Goal: Contribute content

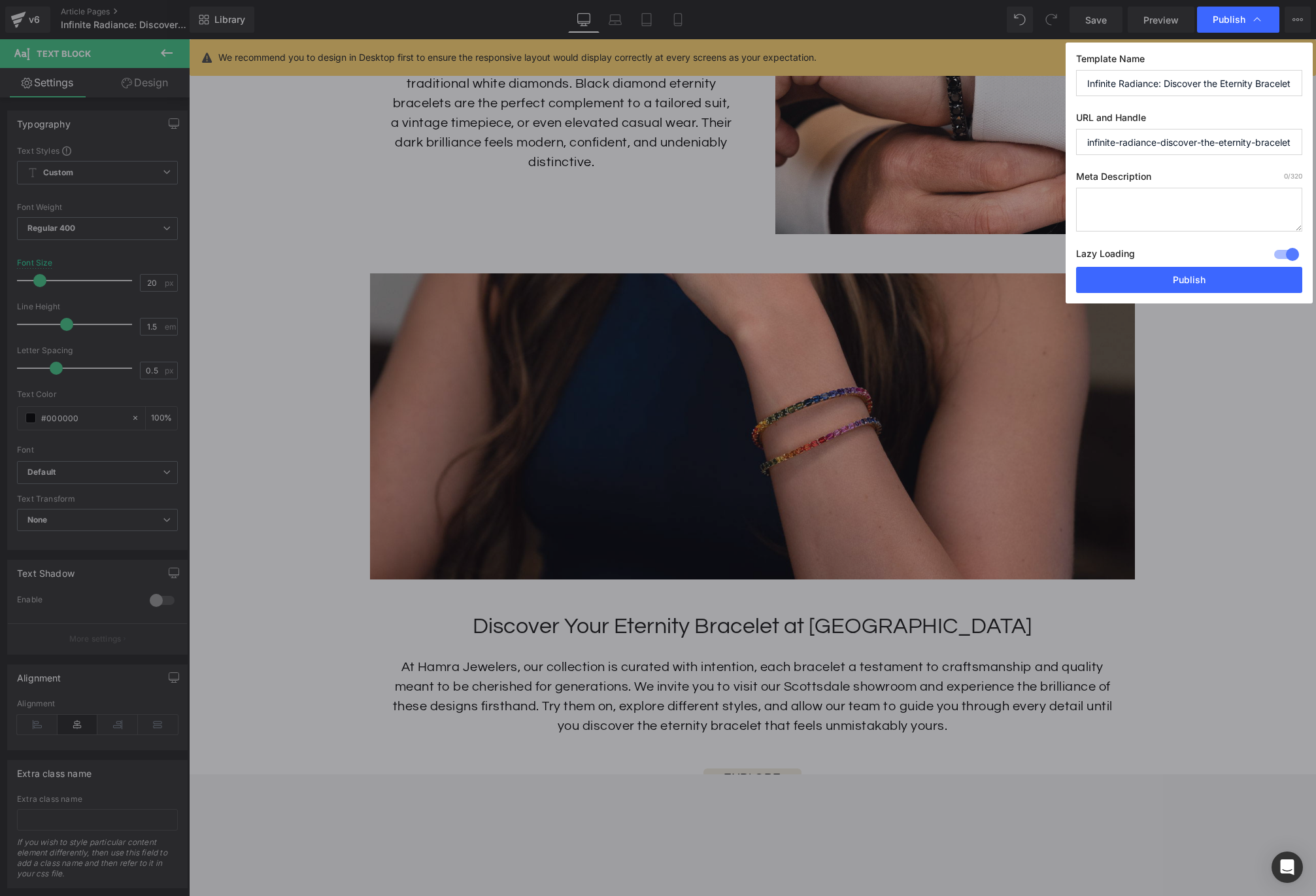
click at [1125, 81] on input "Infinite Radiance: Discover the Eternity Bracelet" at bounding box center [1189, 83] width 226 height 26
type input "Infinite Elegance: Diamond Eternity Bracelets | Hamra Jewelers"
click at [1189, 143] on input "infinite-radiance-discover-the-eternity-bracelet" at bounding box center [1189, 141] width 226 height 26
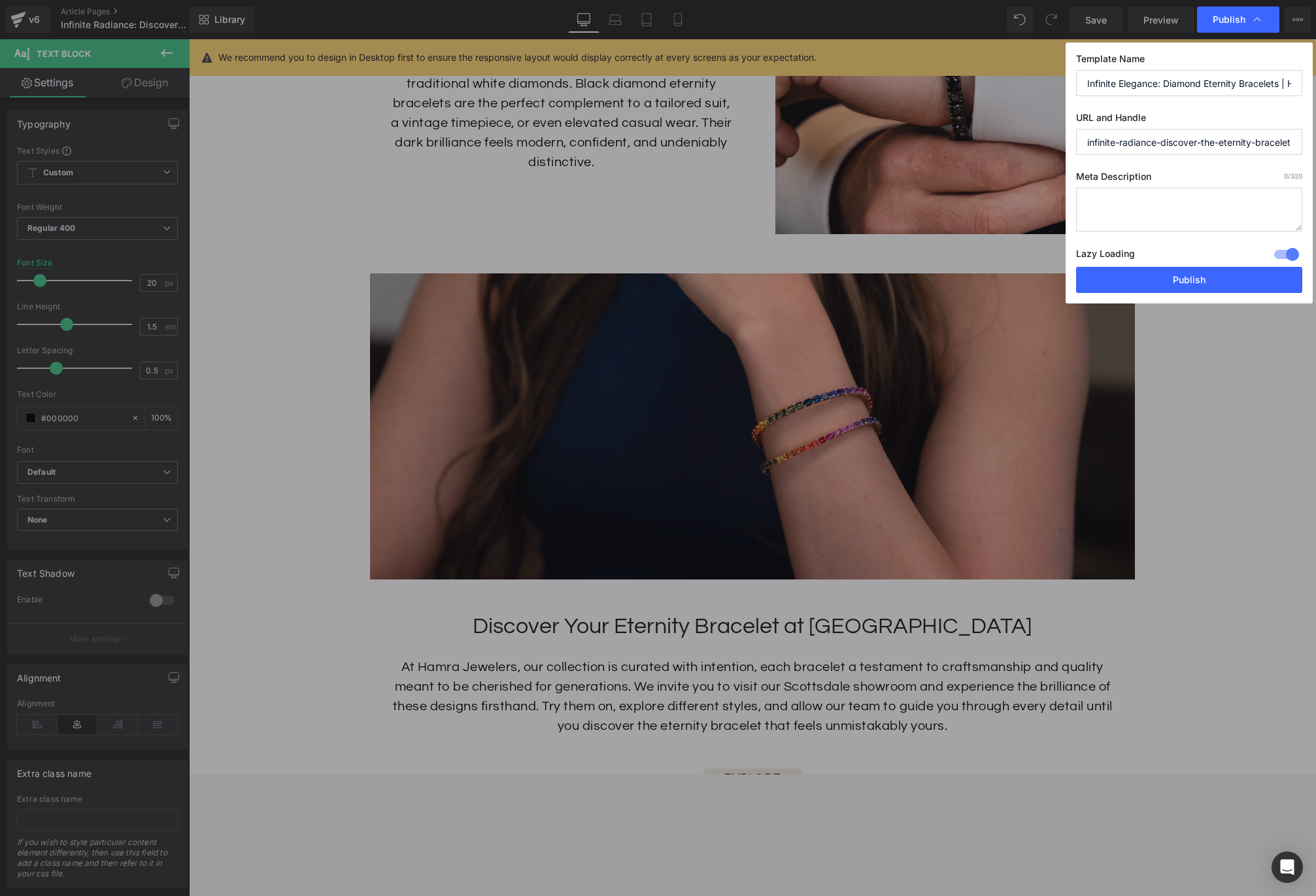
click at [1161, 143] on input "infinite-radiance-discover-the-eternity-bracelet" at bounding box center [1189, 141] width 226 height 26
drag, startPoint x: 1217, startPoint y: 142, endPoint x: 1164, endPoint y: 142, distance: 53.0
click at [1164, 142] on input "infinite-radiance-discover-the-eternity-bracelet" at bounding box center [1189, 141] width 226 height 26
type input "infinite-radiance-eternity-bracelet"
click at [1163, 201] on textarea at bounding box center [1189, 209] width 226 height 44
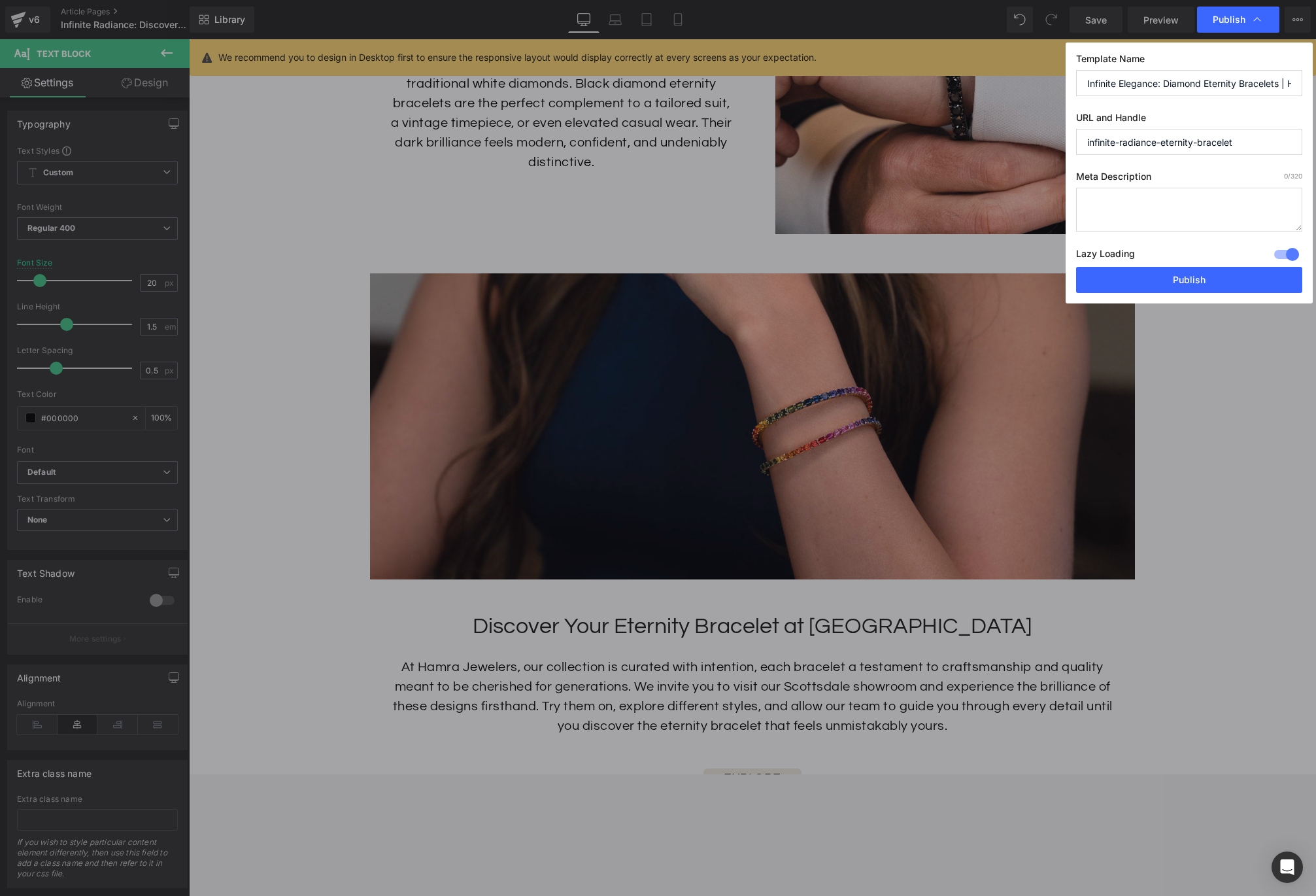
click at [1134, 207] on textarea at bounding box center [1189, 209] width 226 height 44
paste textarea "Elevate your style with diamond eternity bracelets from Hamra Jewelers. Timeles…"
type textarea "Elevate your style with diamond eternity bracelets from Hamra Jewelers. Timeles…"
click at [1181, 282] on button "Publish" at bounding box center [1189, 279] width 226 height 26
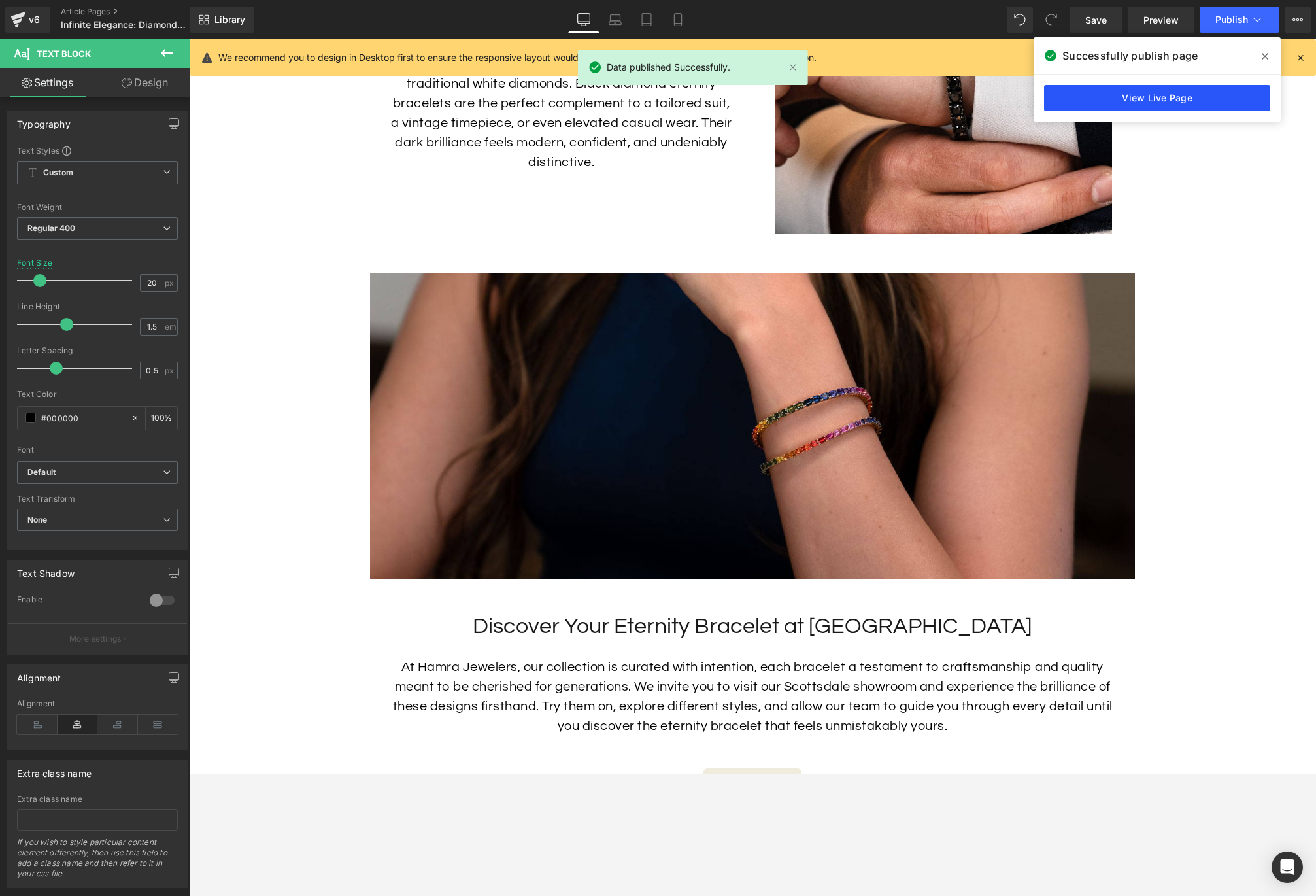
click at [1161, 95] on link "View Live Page" at bounding box center [1157, 98] width 226 height 26
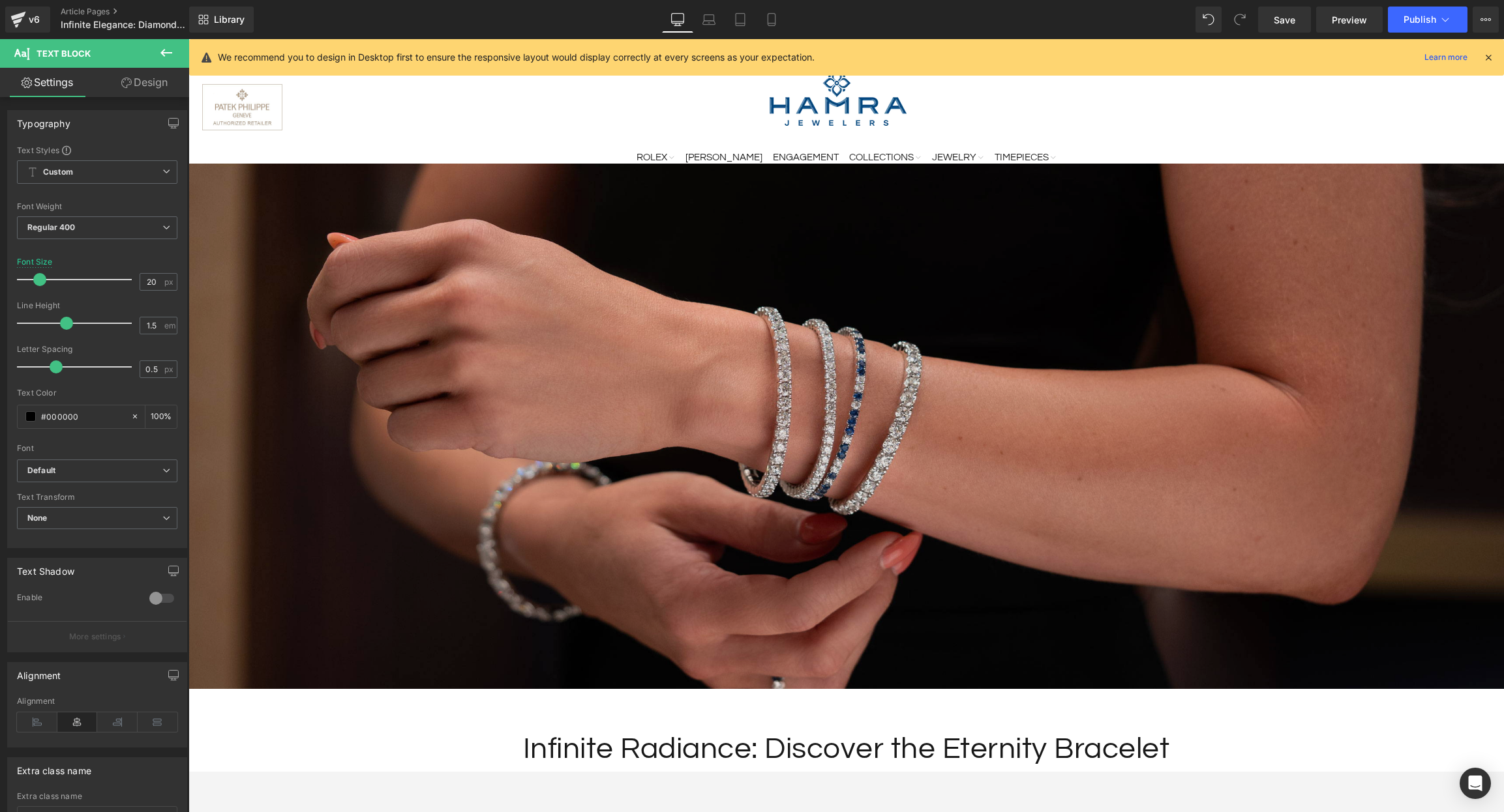
click at [607, 404] on img at bounding box center [846, 427] width 1315 height 526
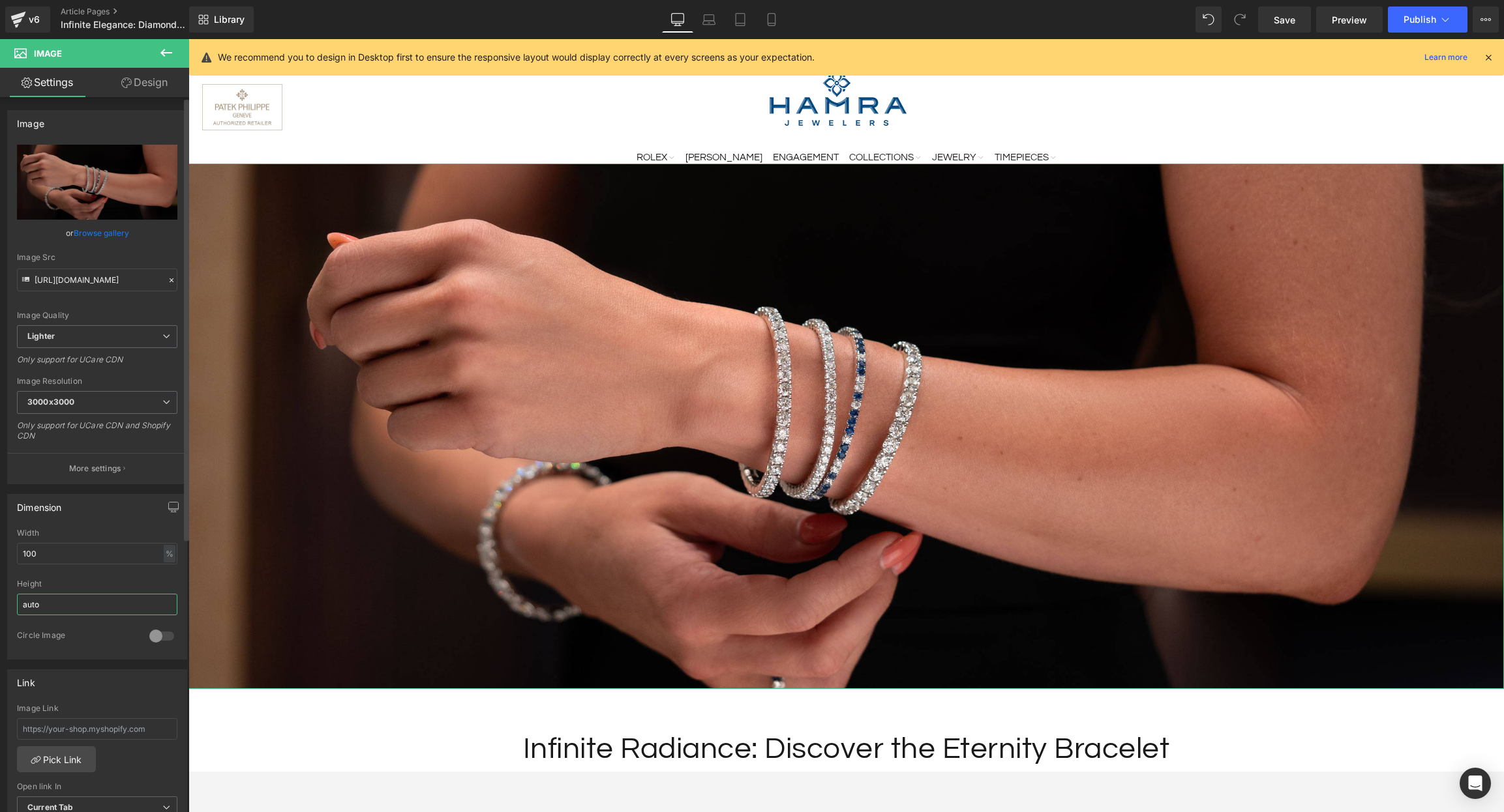
click at [72, 607] on input "auto" at bounding box center [97, 604] width 160 height 22
drag, startPoint x: 9, startPoint y: 602, endPoint x: 0, endPoint y: 598, distance: 9.8
click at [0, 598] on div "Dimension 100% Width 100 % % px auto Height auto 0 Circle Image" at bounding box center [98, 571] width 195 height 175
click at [132, 645] on div "Circle Image" at bounding box center [97, 644] width 160 height 28
click at [70, 606] on input "auto" at bounding box center [97, 604] width 160 height 22
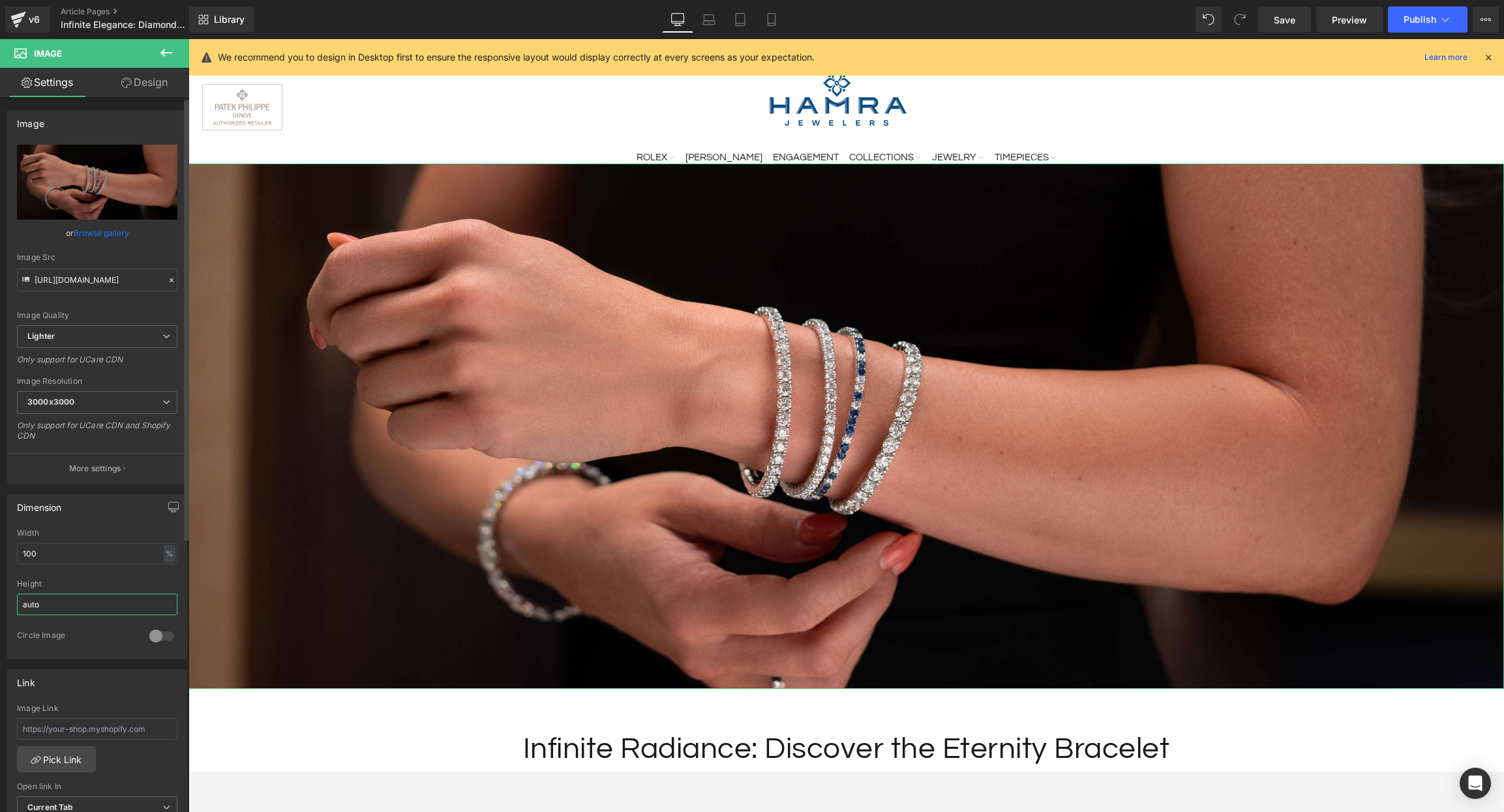
drag, startPoint x: 59, startPoint y: 607, endPoint x: 0, endPoint y: 607, distance: 59.0
click at [0, 607] on div "Dimension 100% Width 100 % % px auto Height auto 0 Circle Image" at bounding box center [98, 571] width 195 height 175
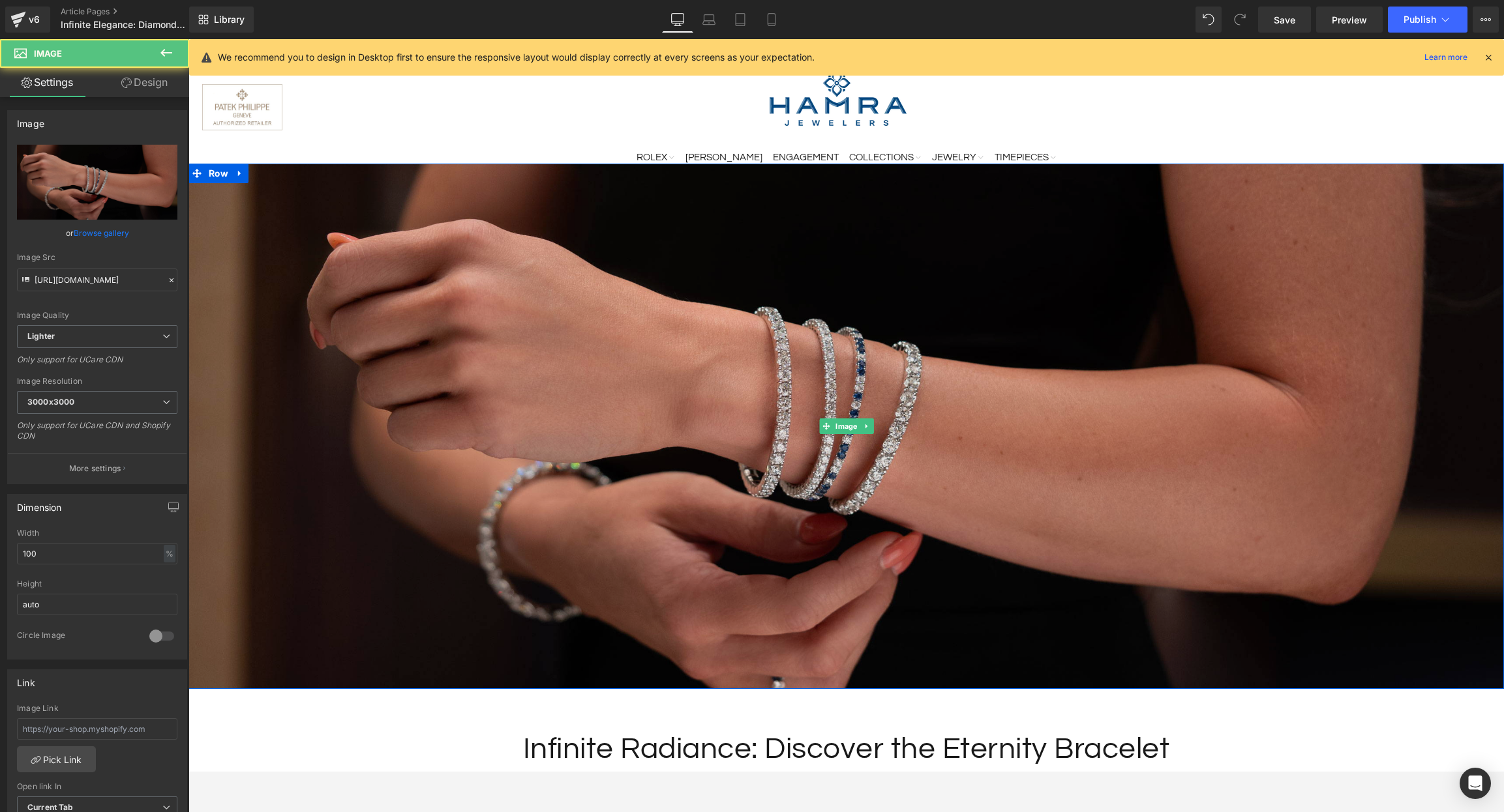
click at [639, 430] on img at bounding box center [846, 427] width 1315 height 526
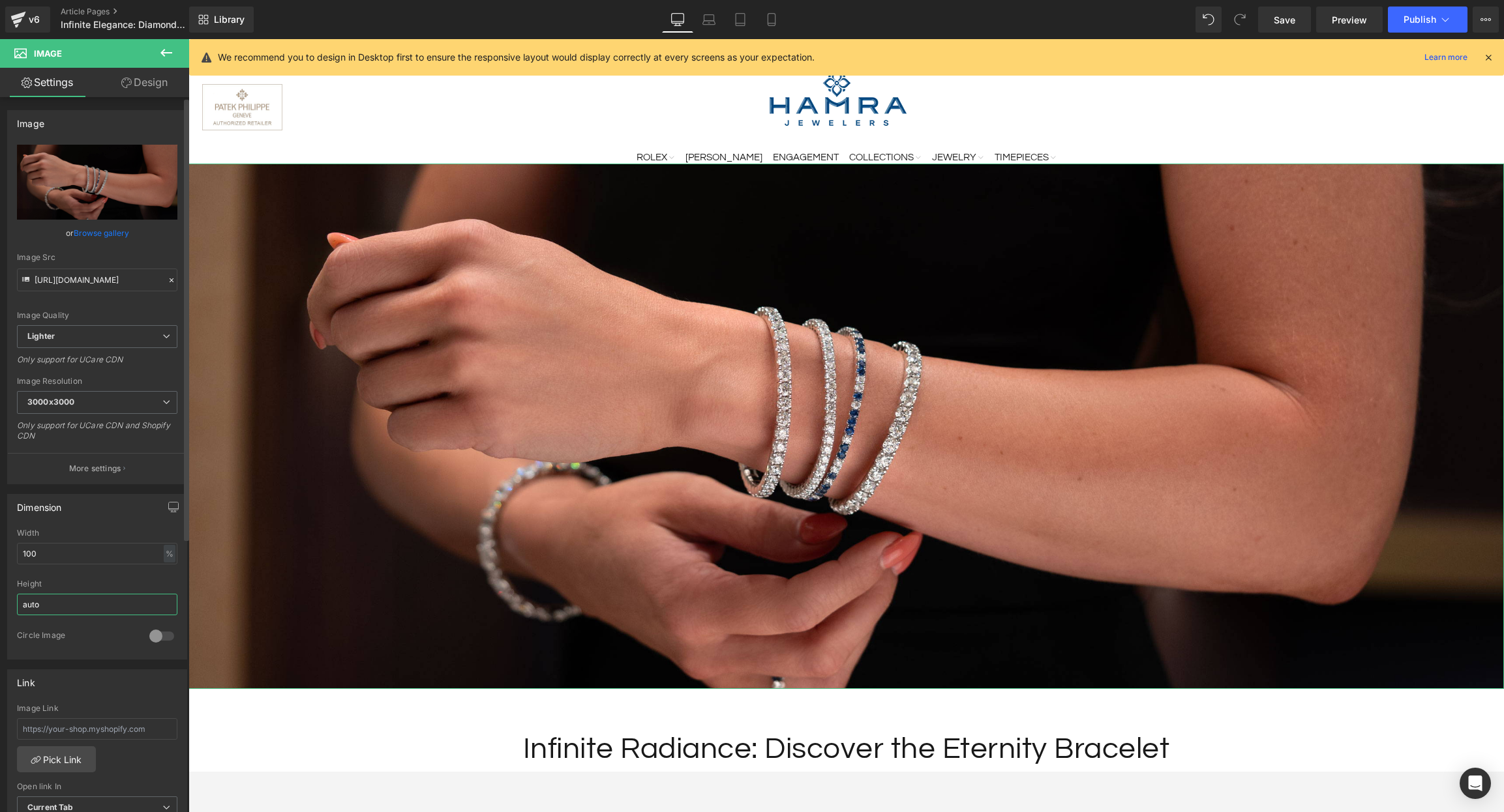
click at [80, 609] on input "auto" at bounding box center [97, 604] width 160 height 22
click at [71, 606] on input "auto" at bounding box center [97, 604] width 160 height 22
drag, startPoint x: 54, startPoint y: 607, endPoint x: 0, endPoint y: 602, distance: 54.2
click at [0, 602] on div "Dimension 100% Width 100 % % px auto Height auto 0 Circle Image" at bounding box center [98, 571] width 195 height 175
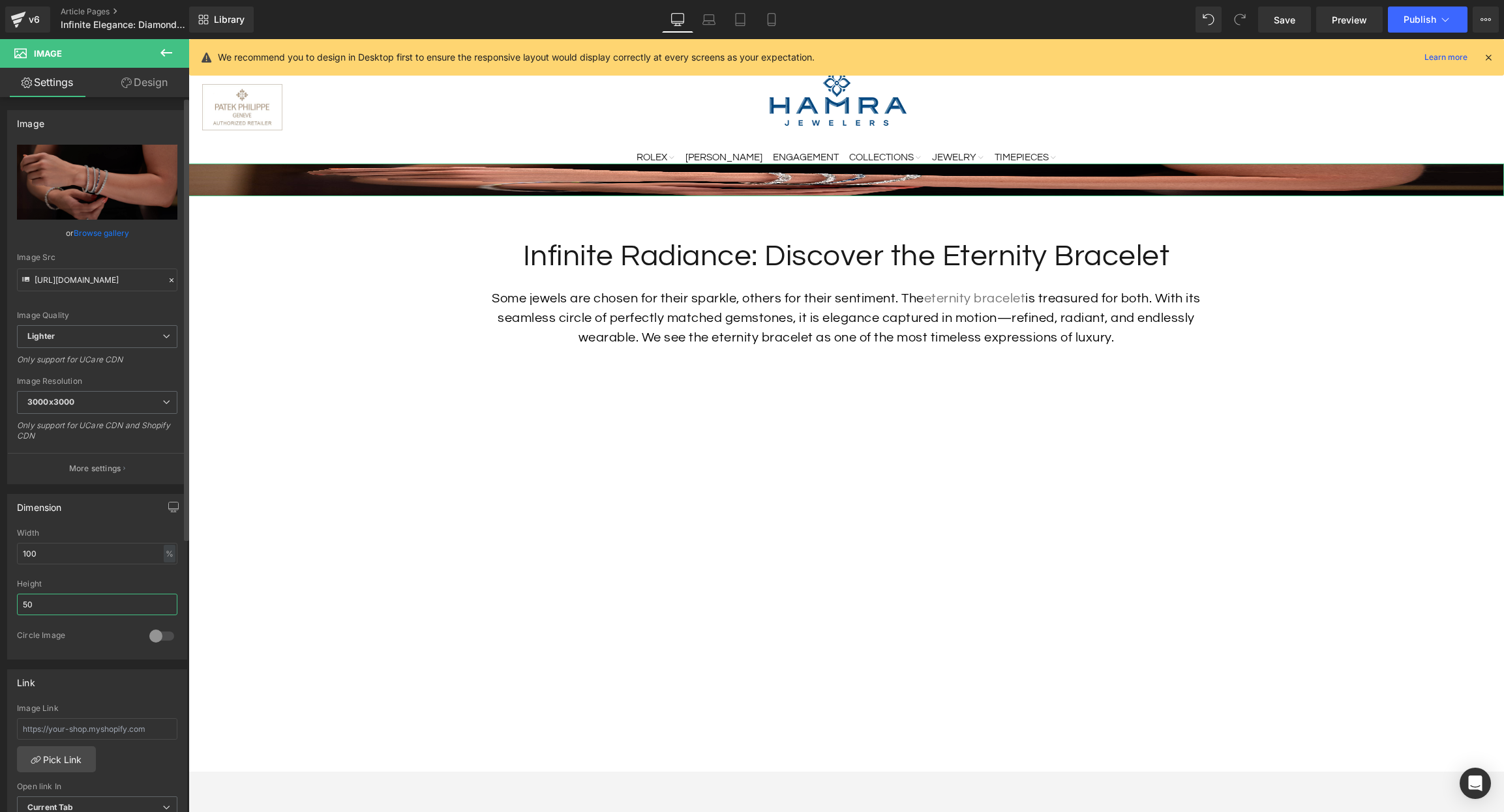
drag, startPoint x: 8, startPoint y: 607, endPoint x: 0, endPoint y: 607, distance: 8.0
click at [0, 607] on div "Dimension 100% Width 100 % % px 50px Height 50 0 Circle Image" at bounding box center [98, 571] width 195 height 175
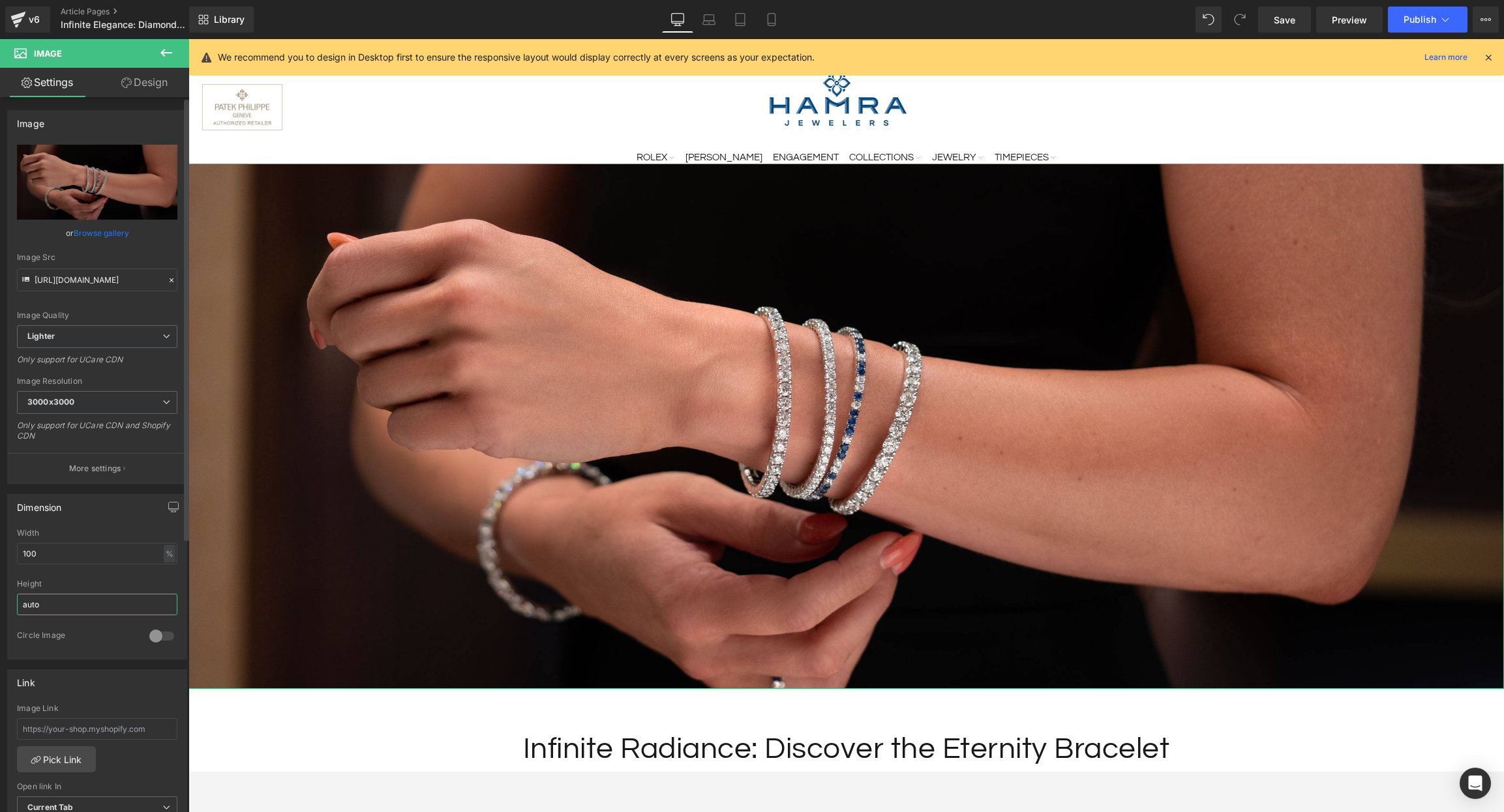
drag, startPoint x: 23, startPoint y: 603, endPoint x: 0, endPoint y: 602, distance: 23.0
click at [0, 602] on div "Dimension 100% Width 100 % % px auto Height auto 0 Circle Image" at bounding box center [98, 571] width 195 height 175
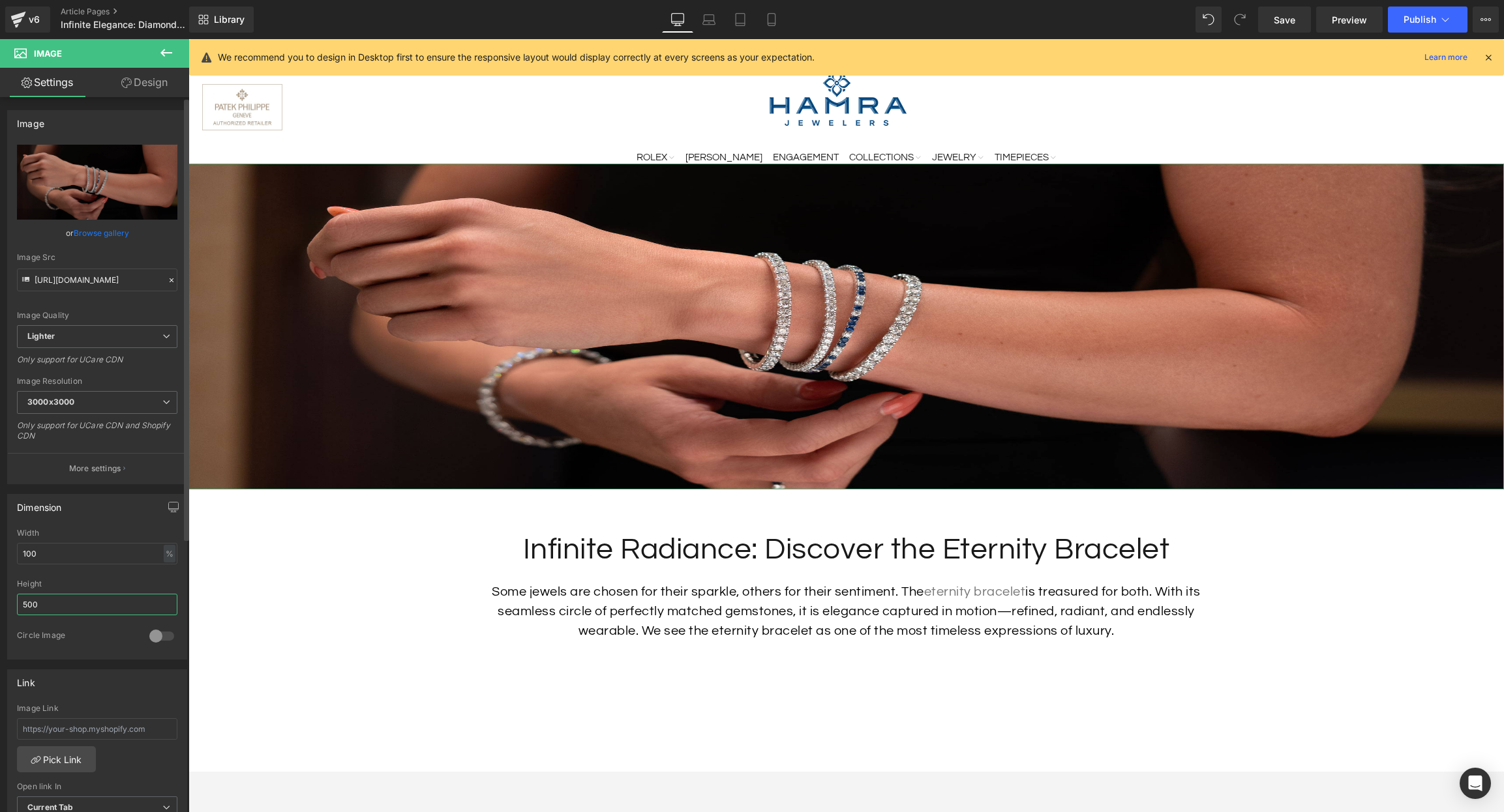
click at [0, 593] on div "Dimension 100% Width 100 % % px 500px Height 500 0 Circle Image" at bounding box center [98, 571] width 195 height 175
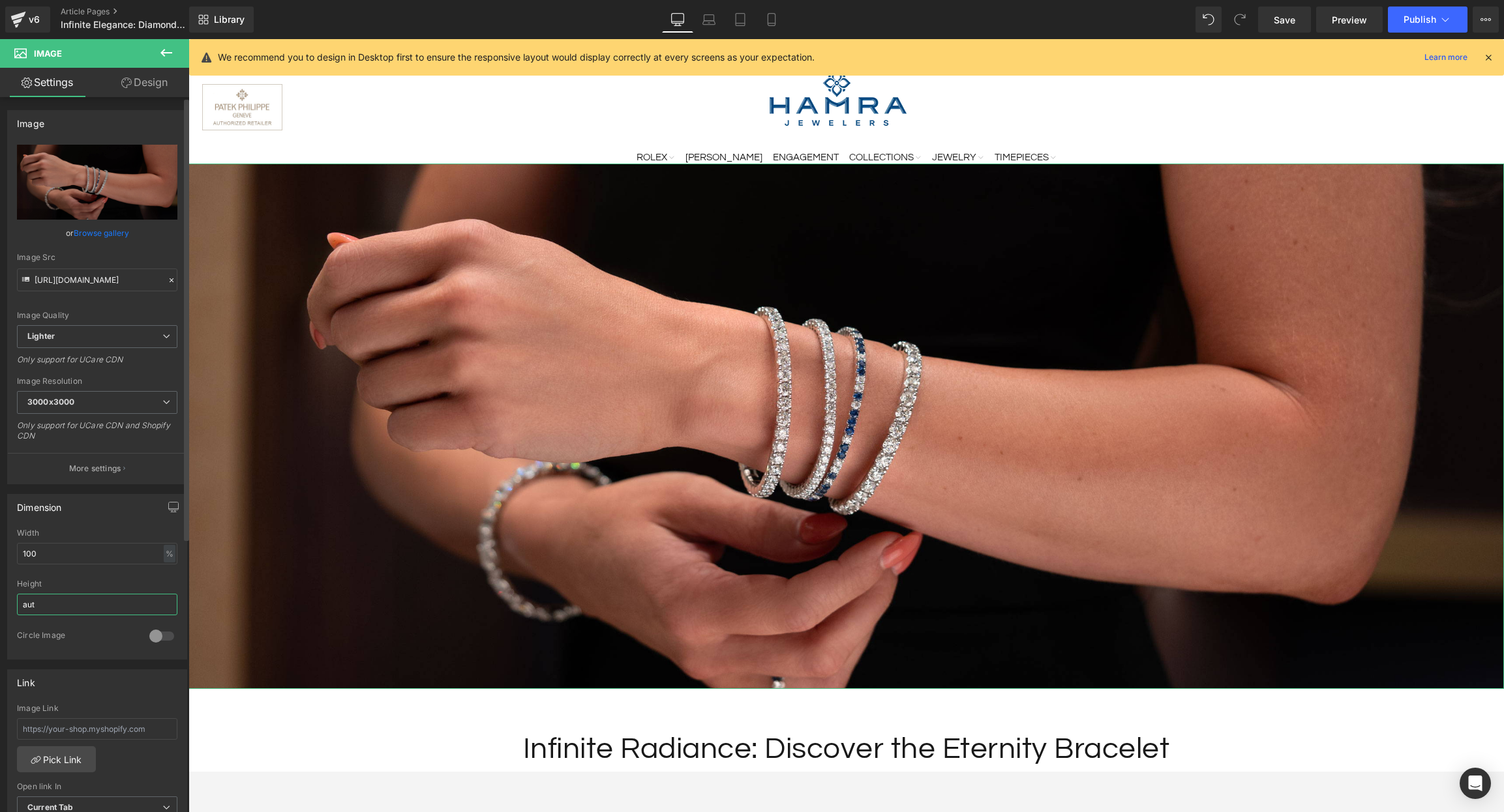
type input "auto"
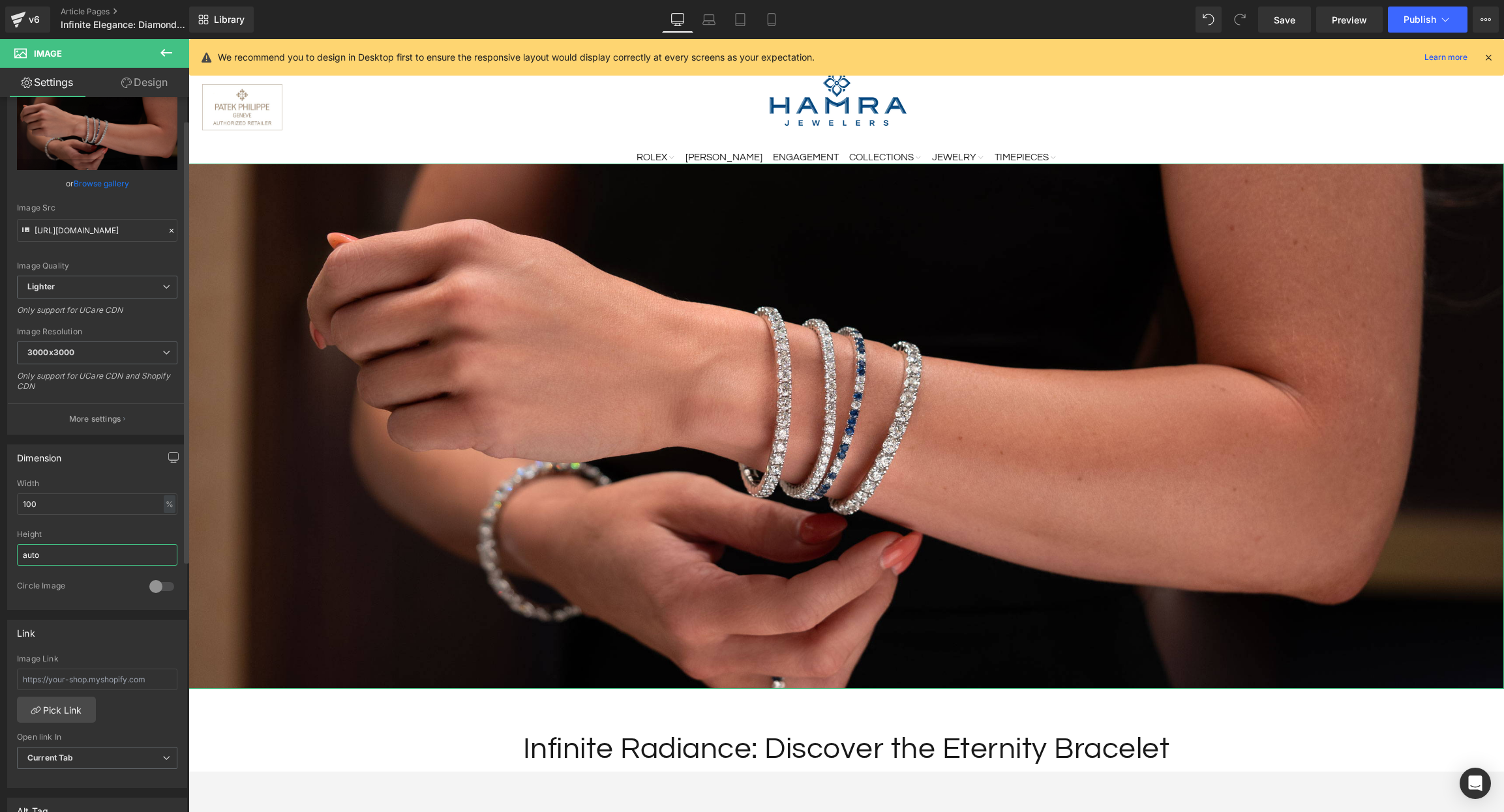
scroll to position [51, 0]
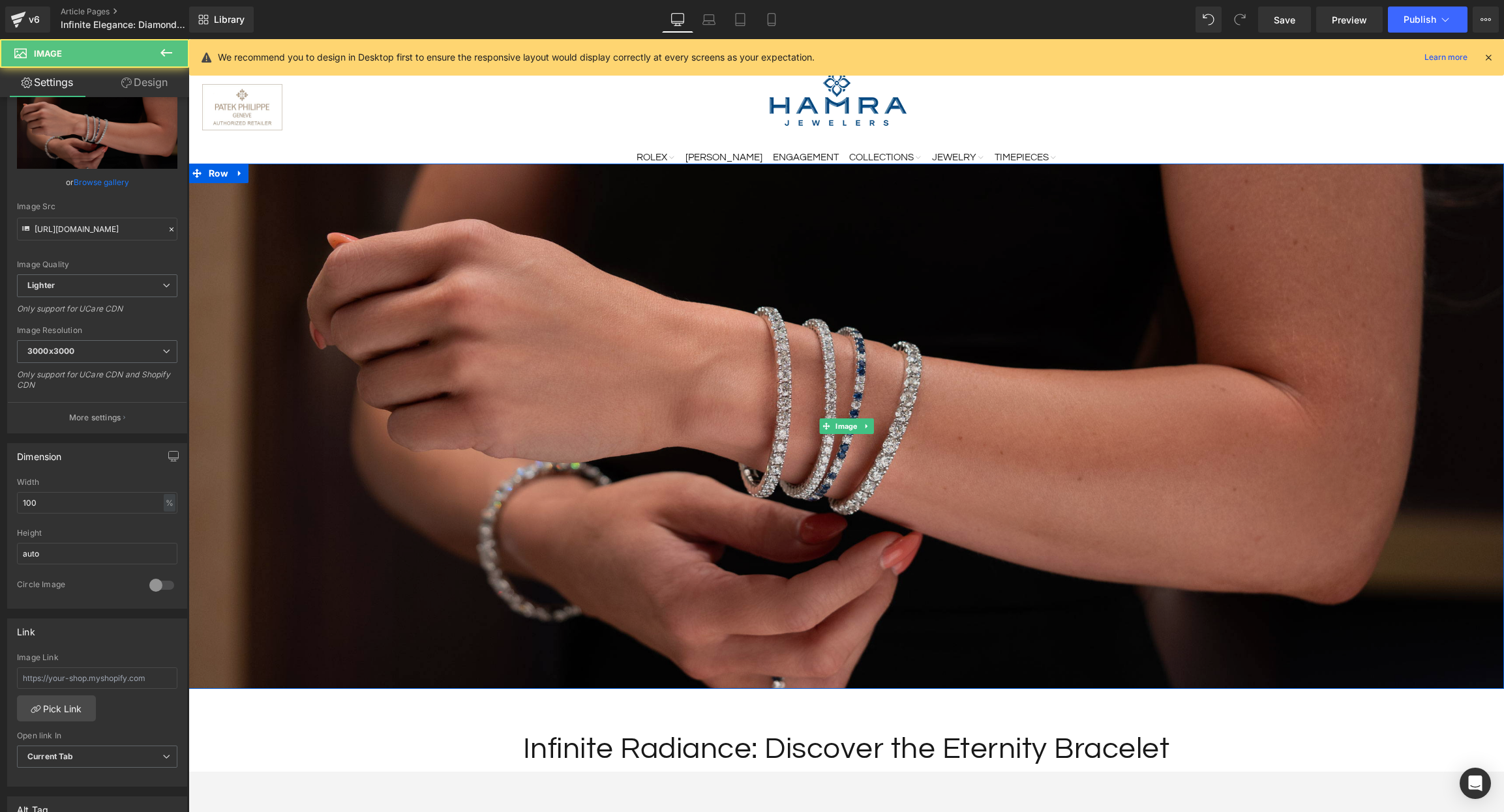
click at [317, 488] on img at bounding box center [846, 427] width 1315 height 526
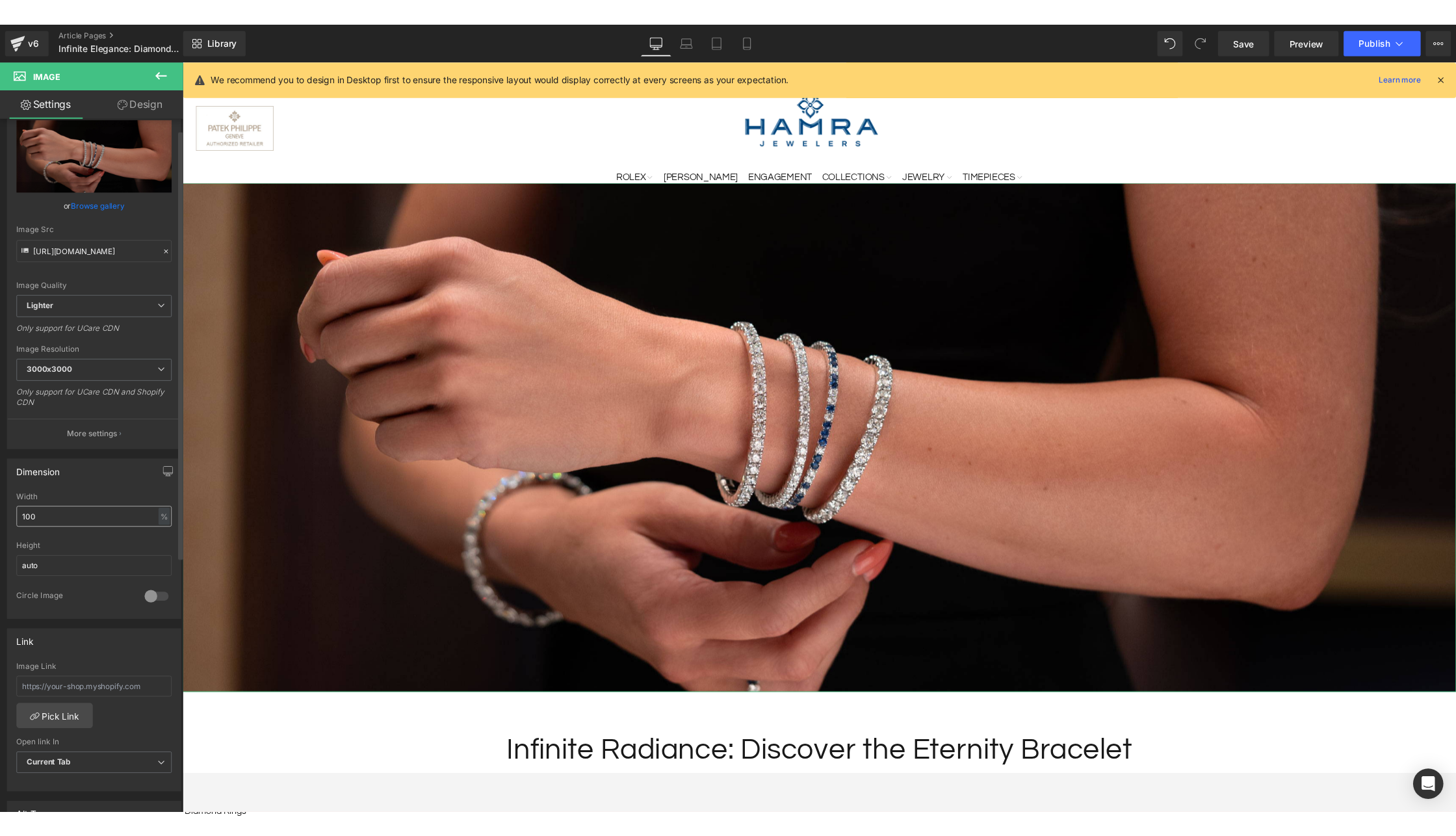
scroll to position [0, 0]
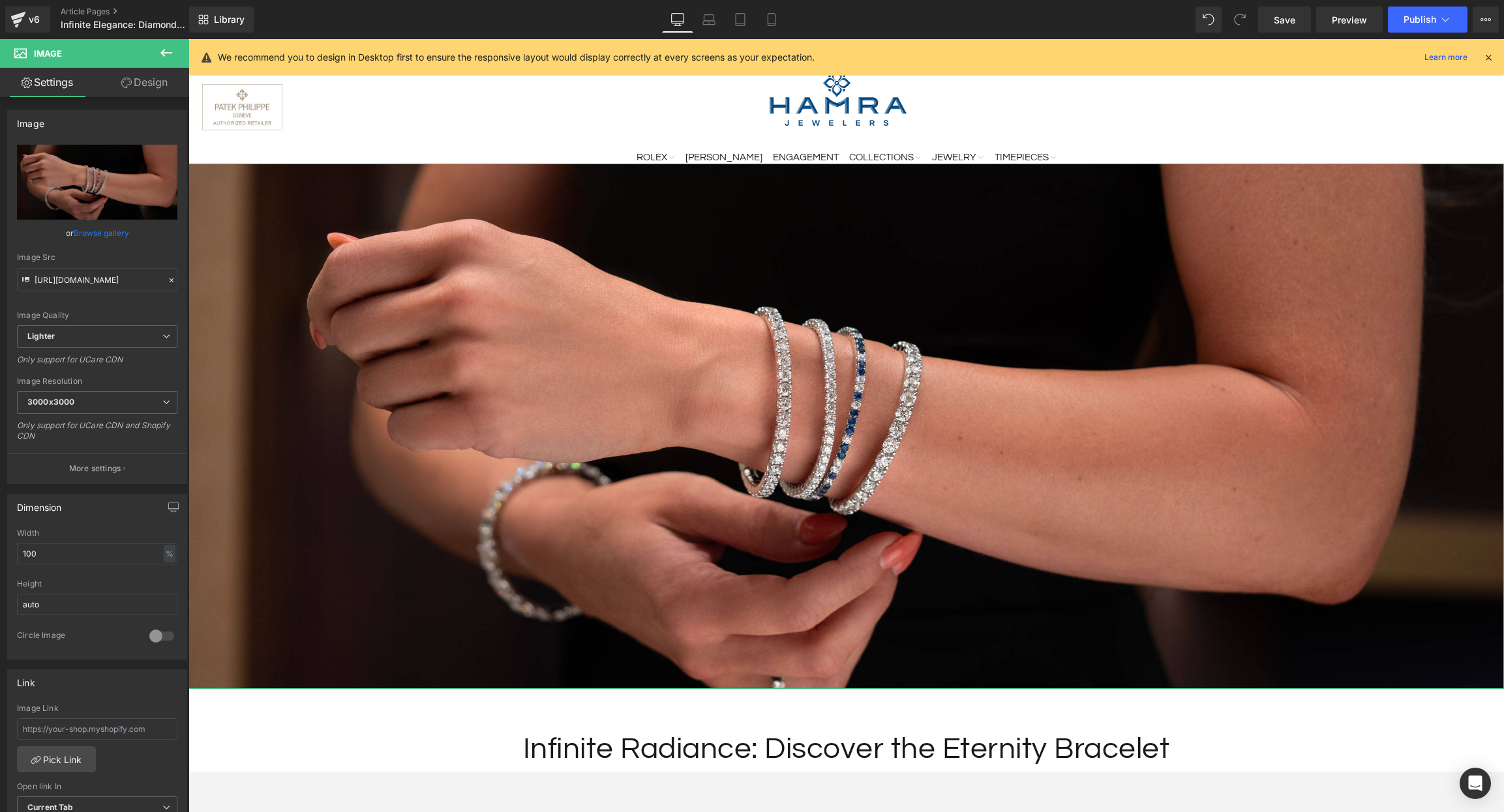
click at [139, 77] on link "Design" at bounding box center [144, 82] width 95 height 29
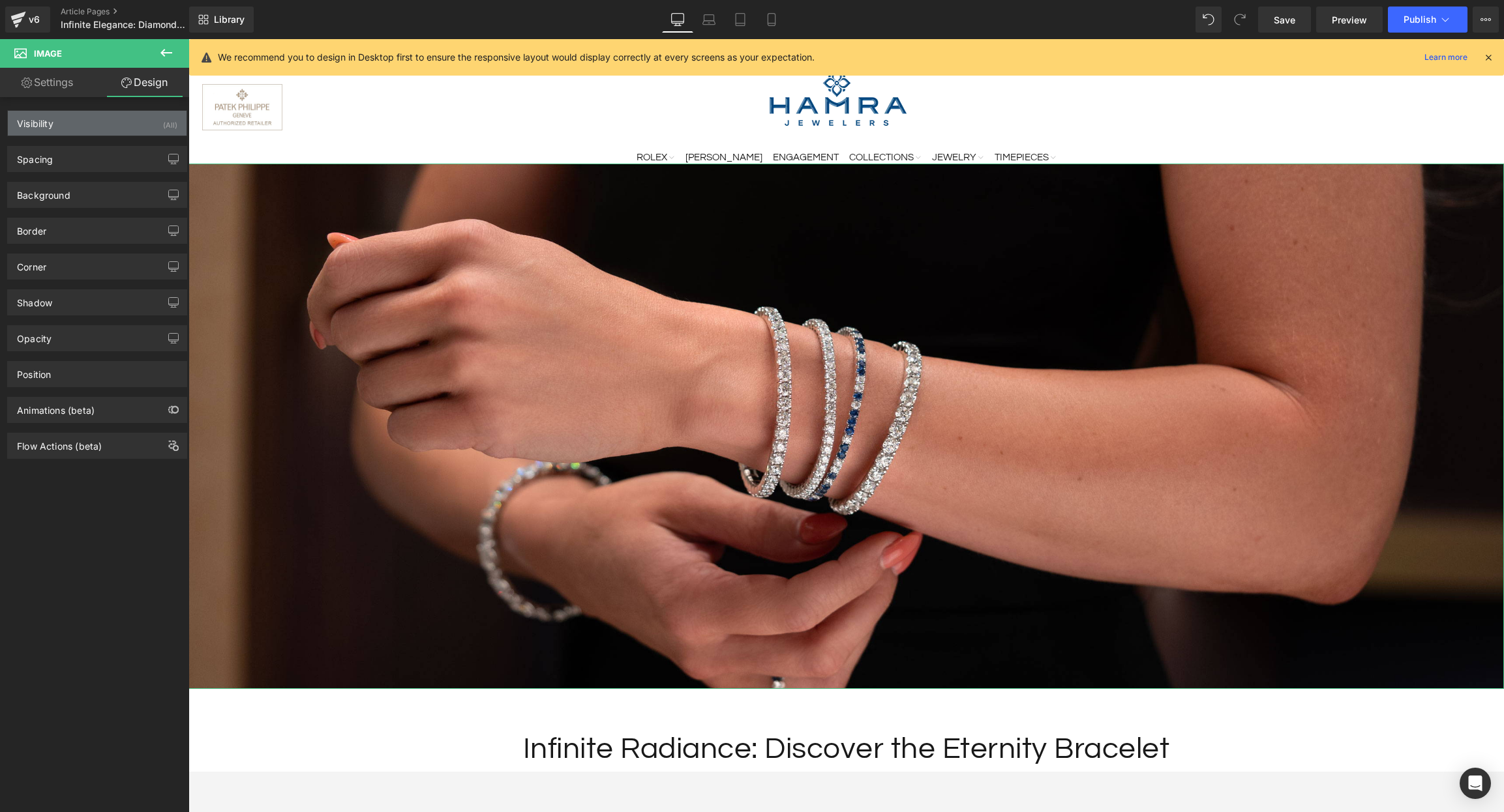
click at [98, 123] on div "Visibility (All)" at bounding box center [97, 123] width 179 height 25
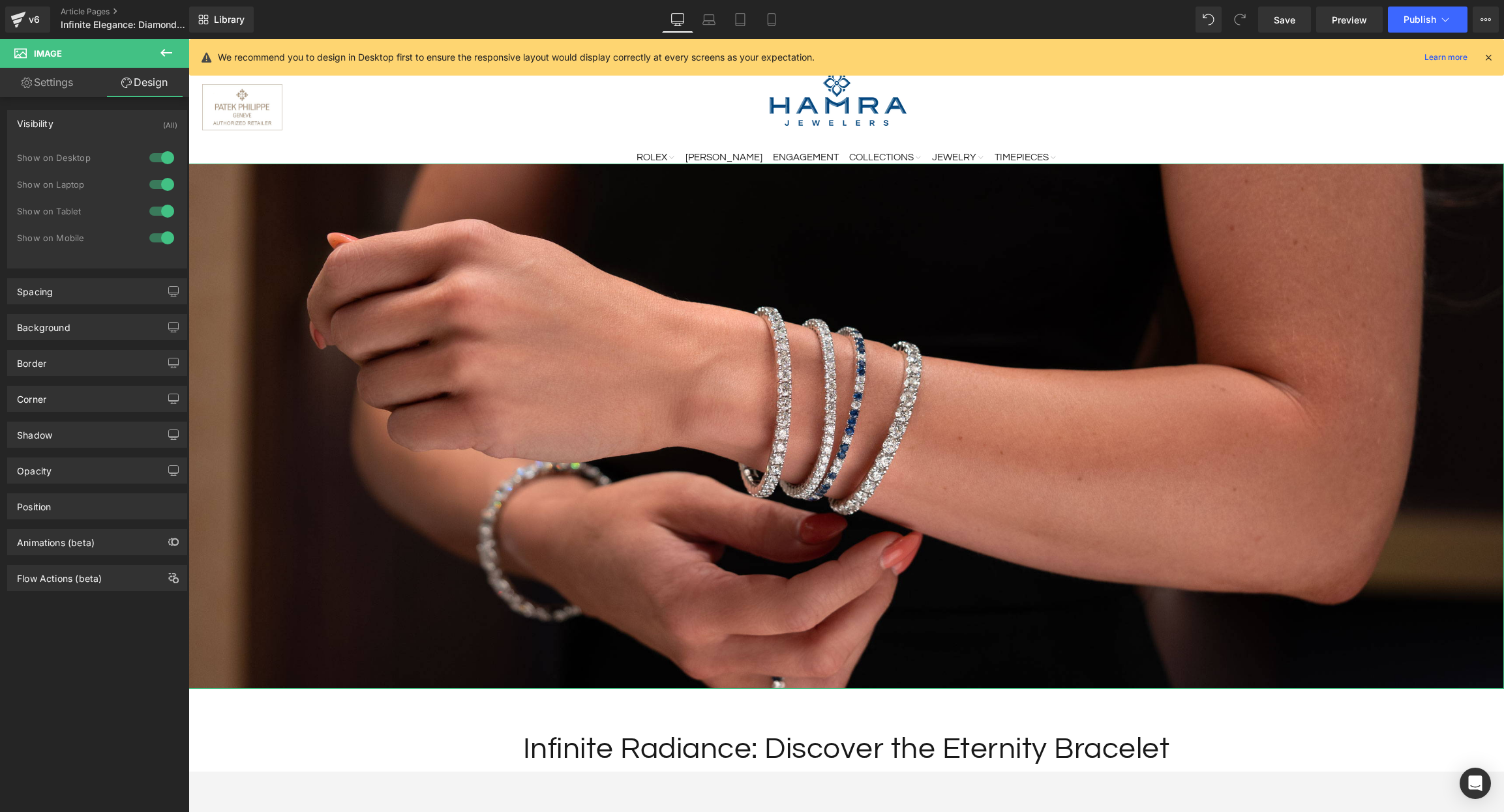
click at [98, 123] on div "Visibility (All)" at bounding box center [97, 123] width 179 height 25
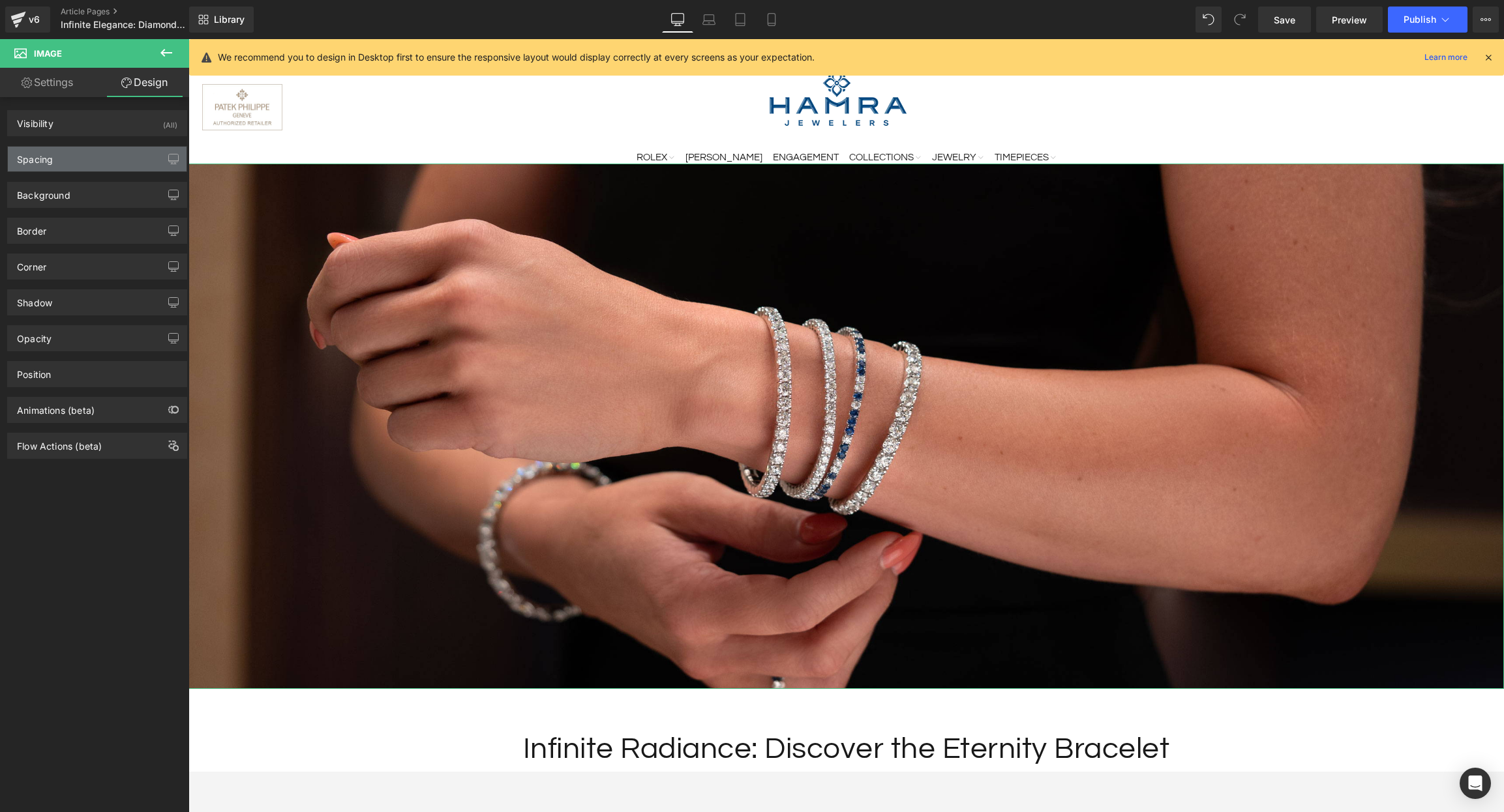
click at [104, 159] on div "Spacing" at bounding box center [97, 159] width 179 height 25
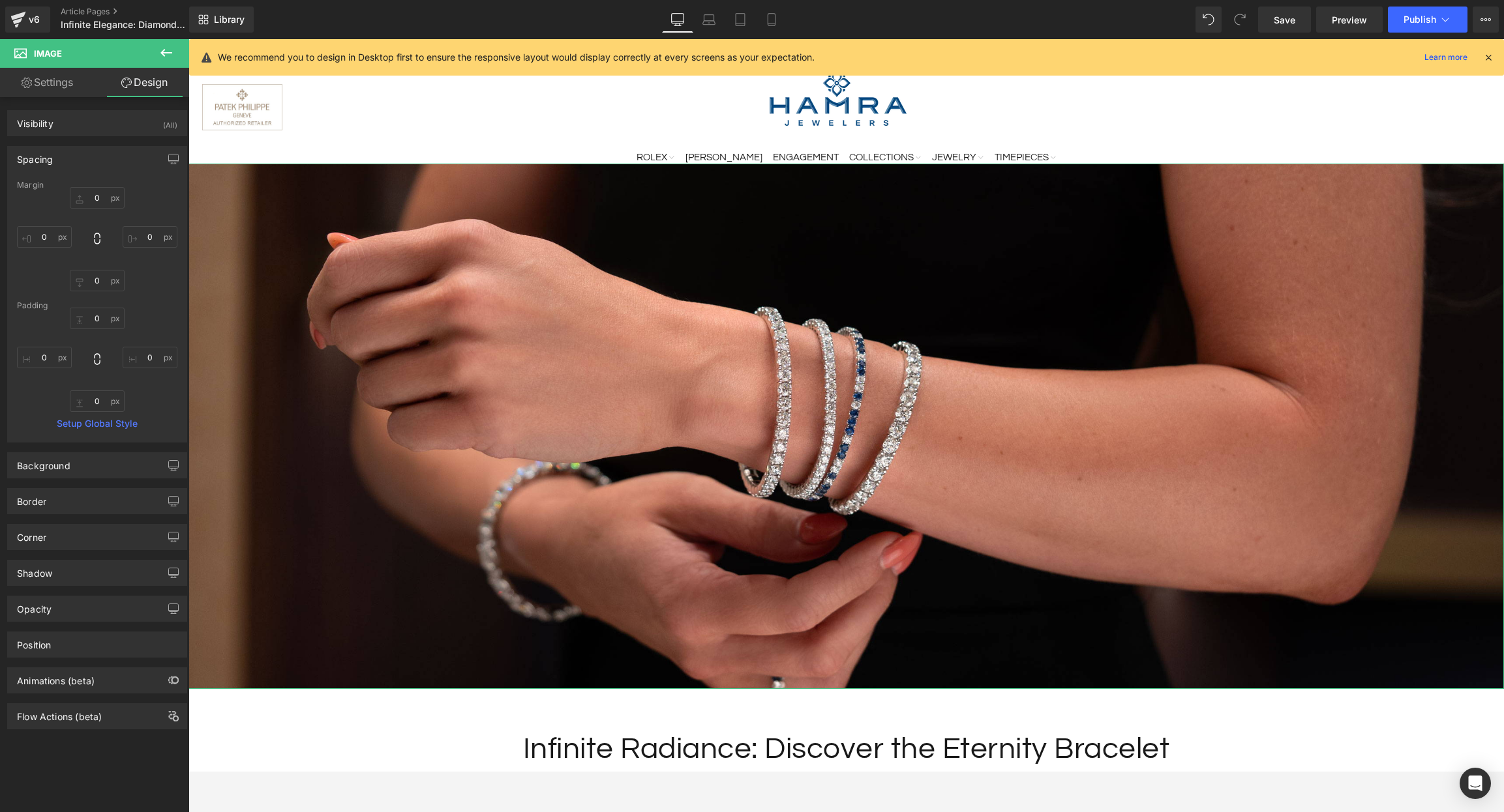
click at [104, 159] on div "Spacing" at bounding box center [97, 159] width 179 height 25
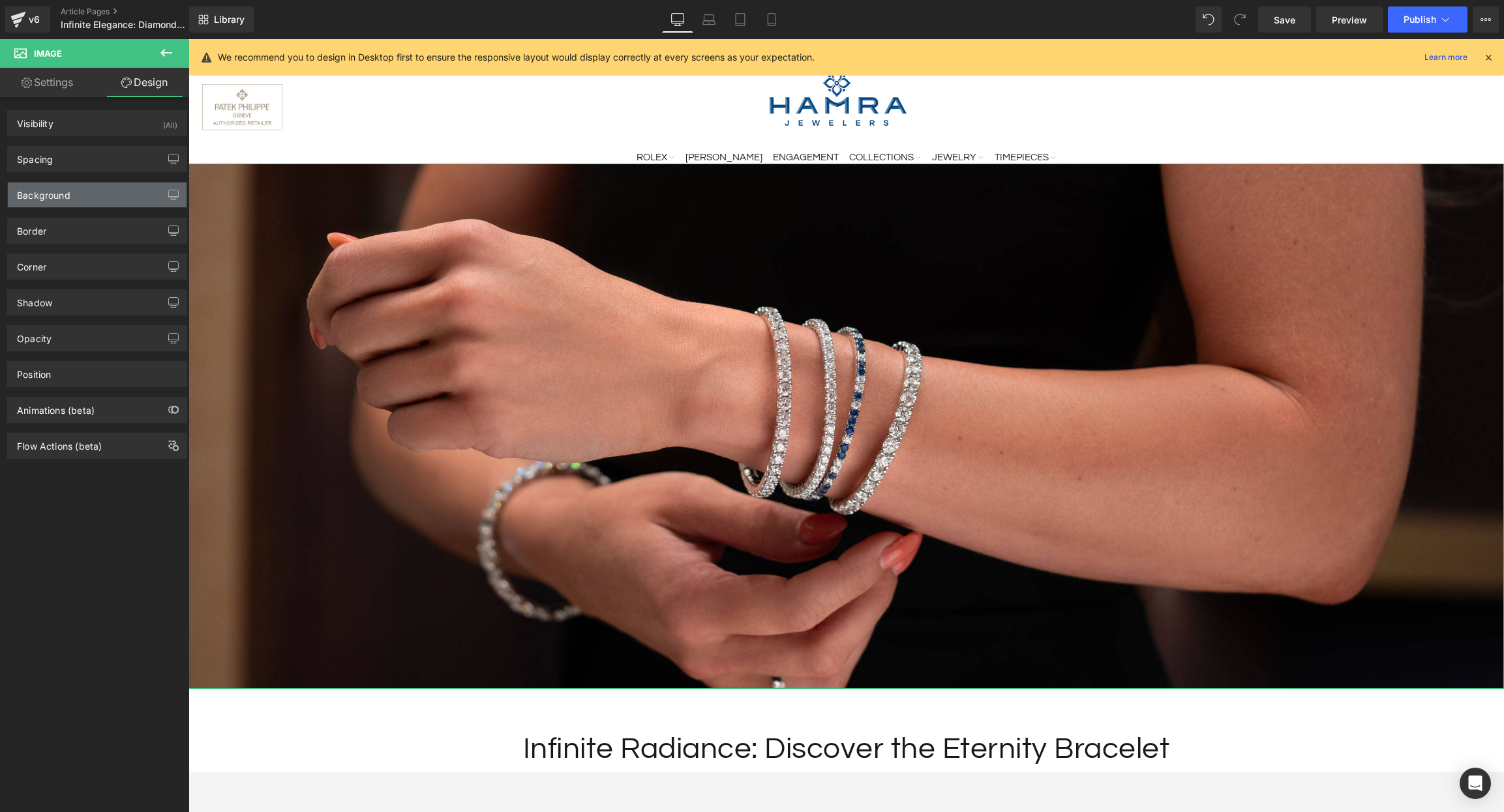
click at [86, 191] on div "Background" at bounding box center [97, 194] width 179 height 25
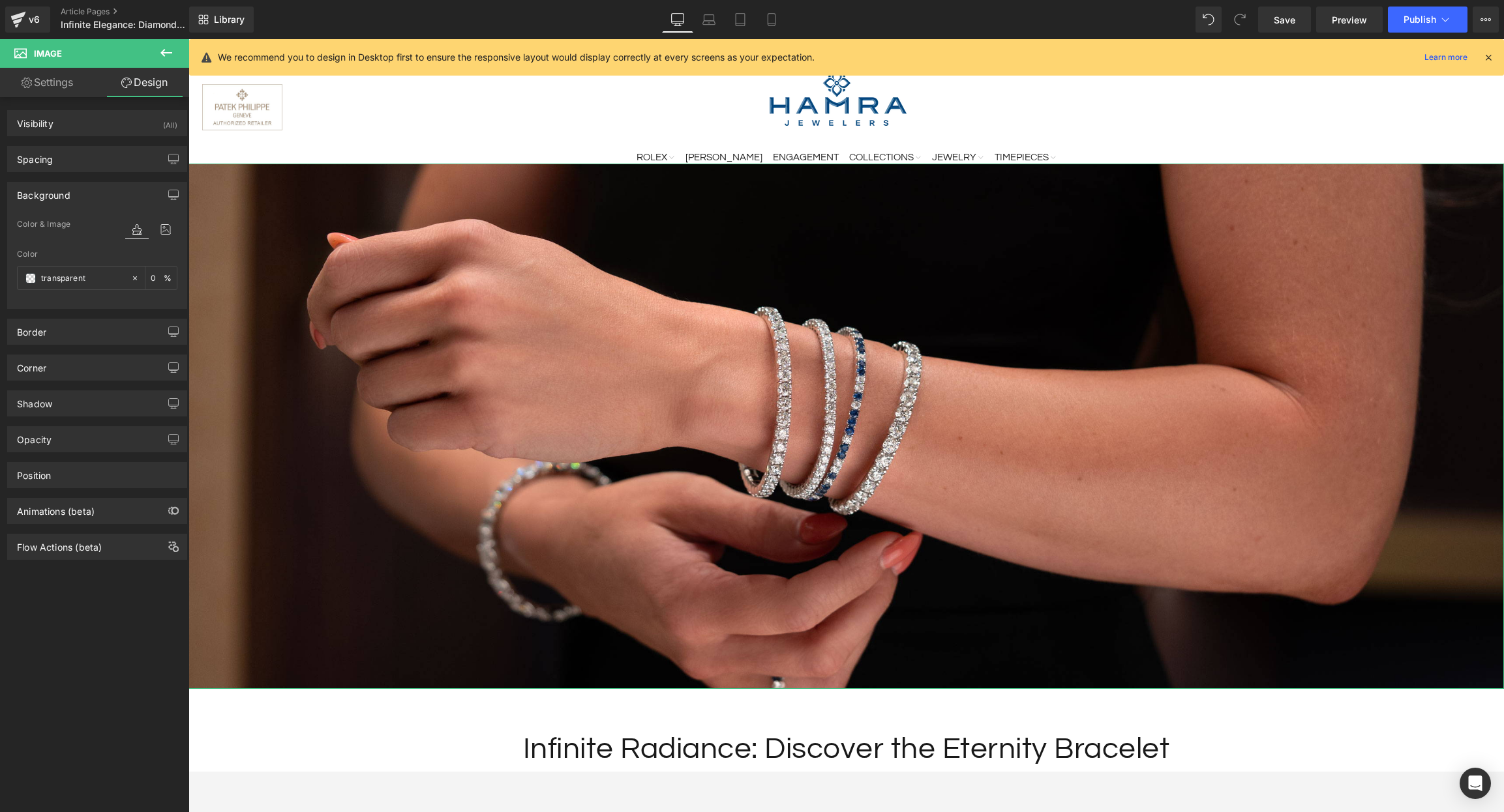
click at [86, 191] on div "Background" at bounding box center [97, 194] width 179 height 25
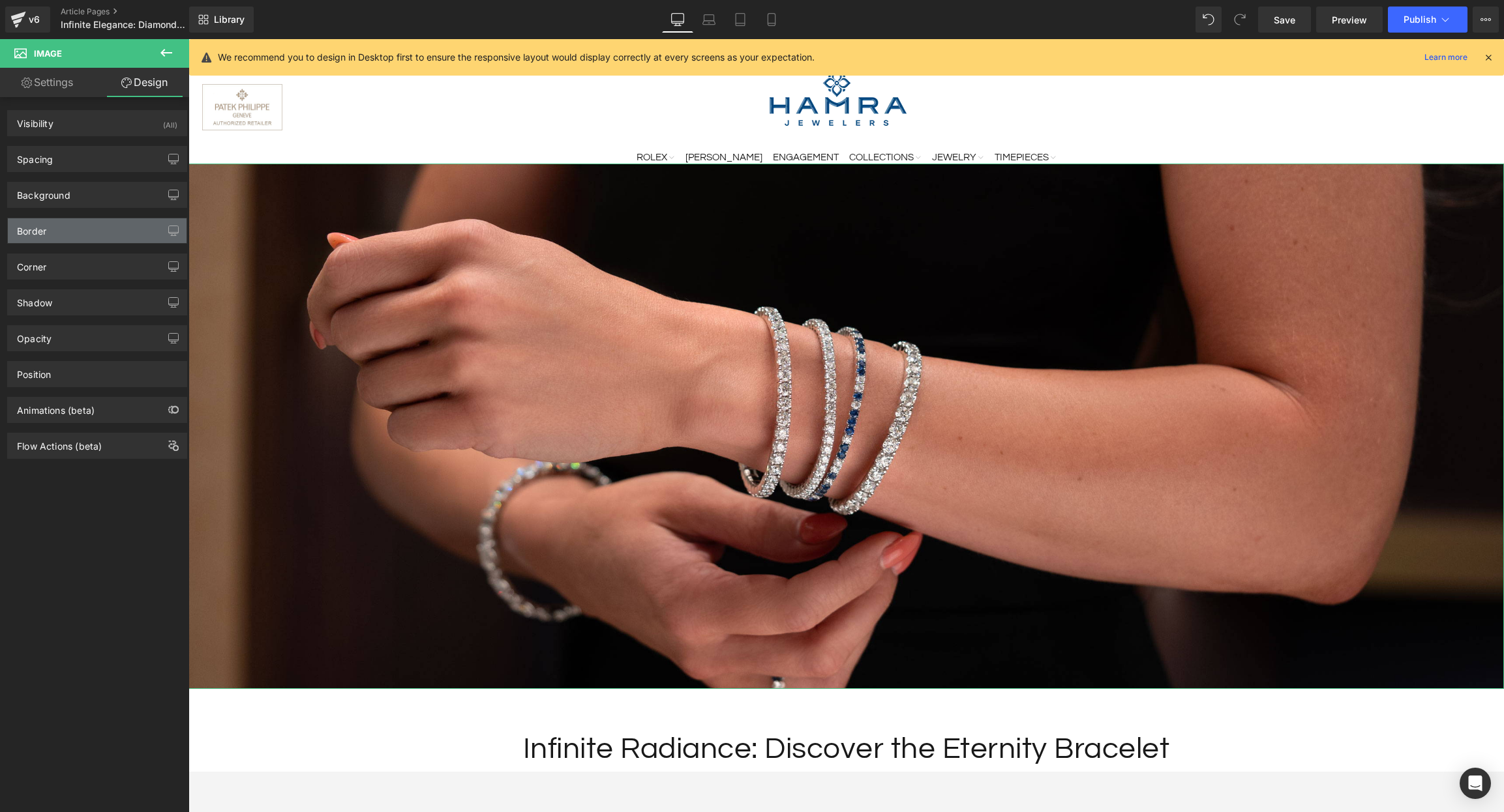
click at [86, 226] on div "Border" at bounding box center [97, 230] width 179 height 25
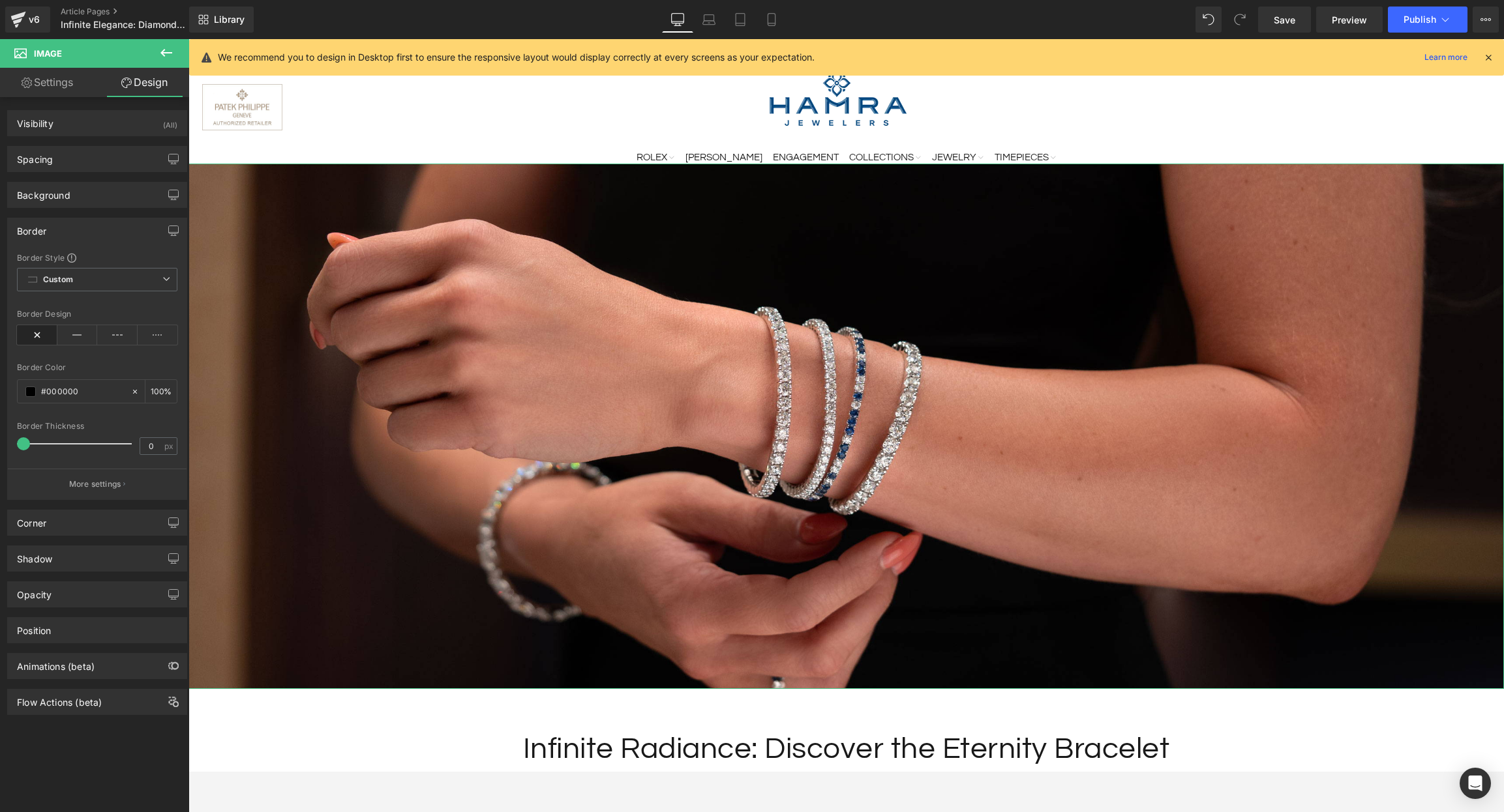
click at [86, 226] on div "Border" at bounding box center [97, 230] width 179 height 25
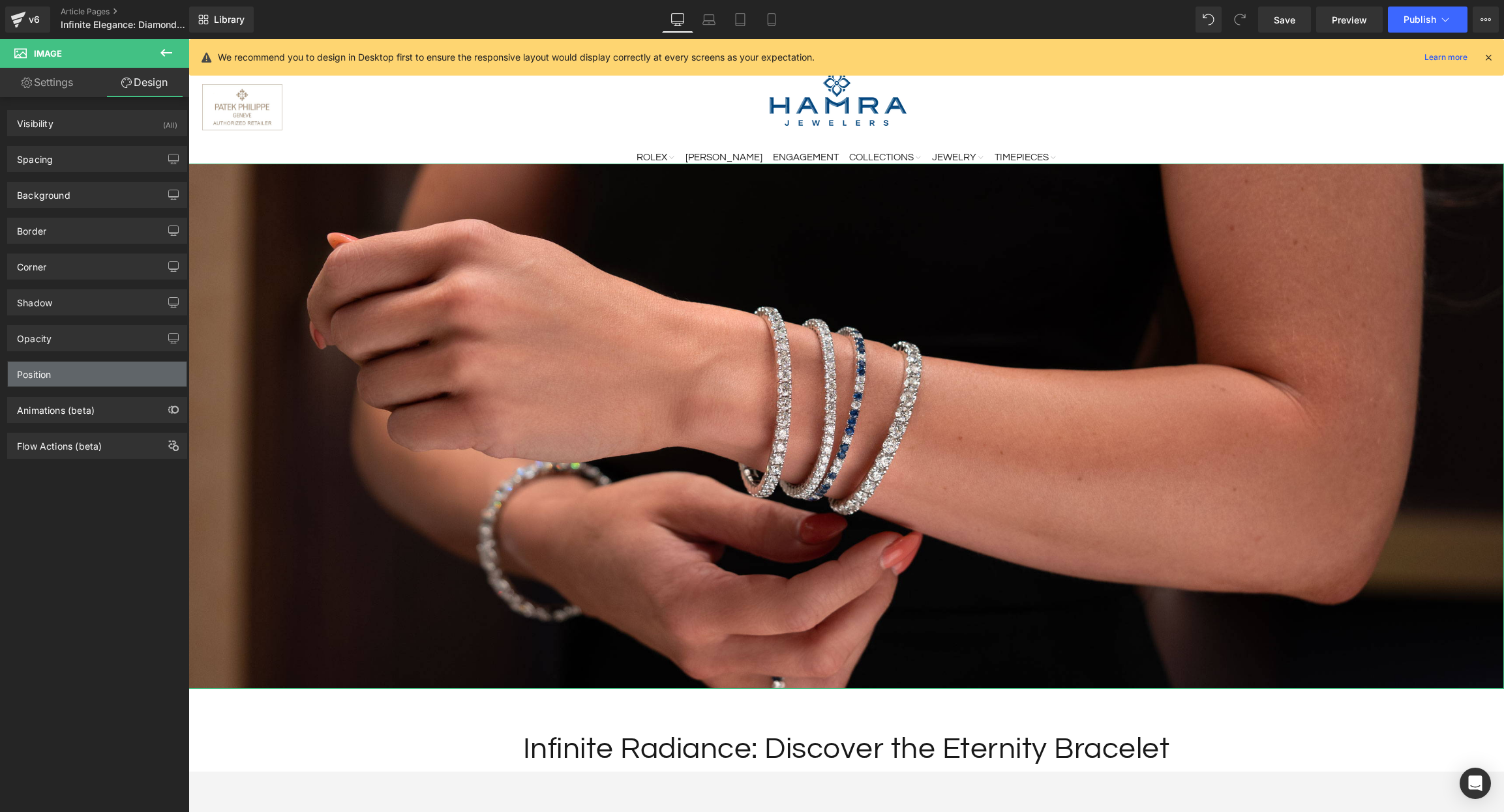
click at [86, 371] on div "Position" at bounding box center [97, 374] width 179 height 25
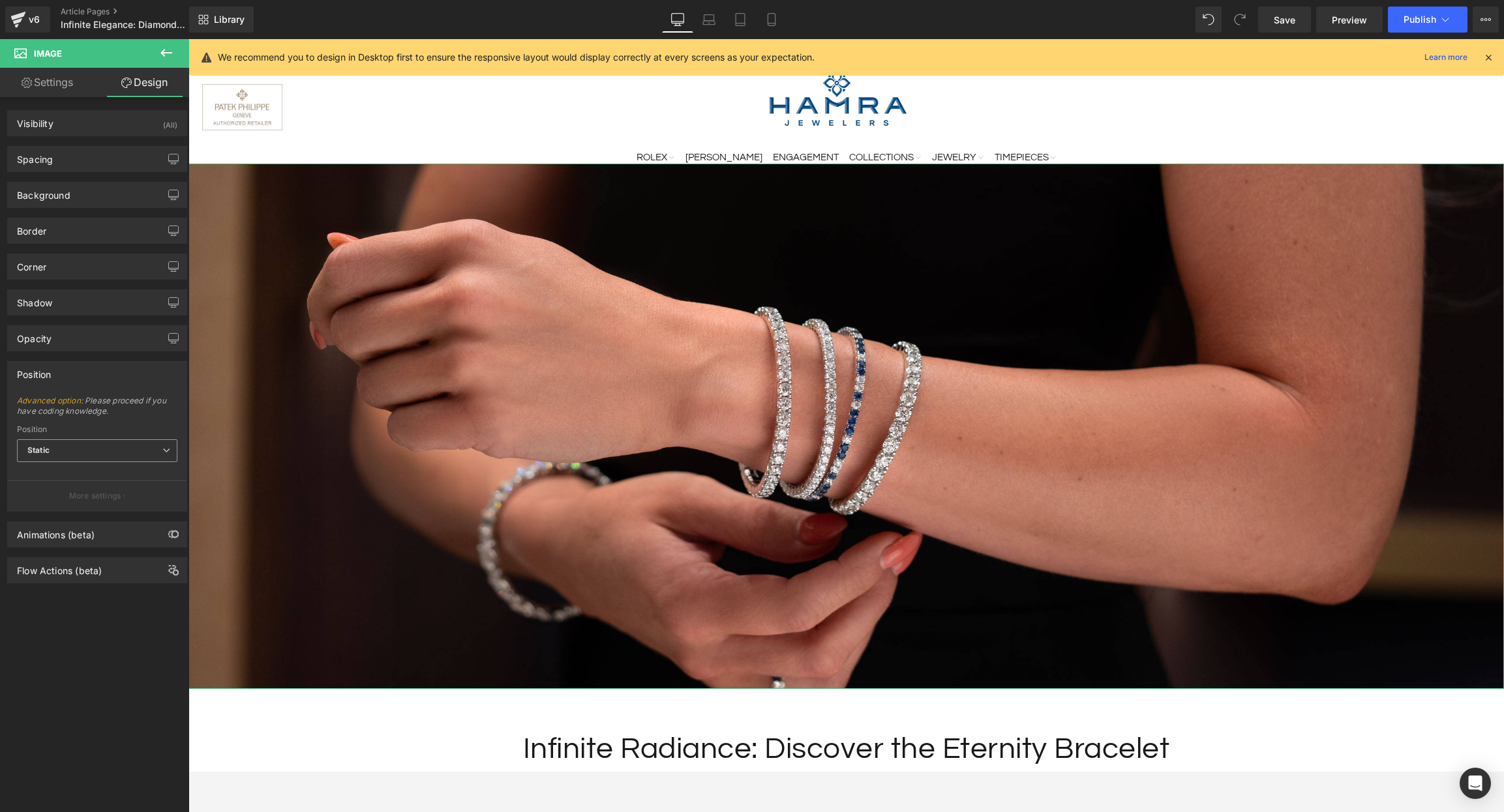
click at [83, 454] on span "Static" at bounding box center [97, 451] width 160 height 23
click at [100, 479] on li "Relative" at bounding box center [97, 474] width 160 height 19
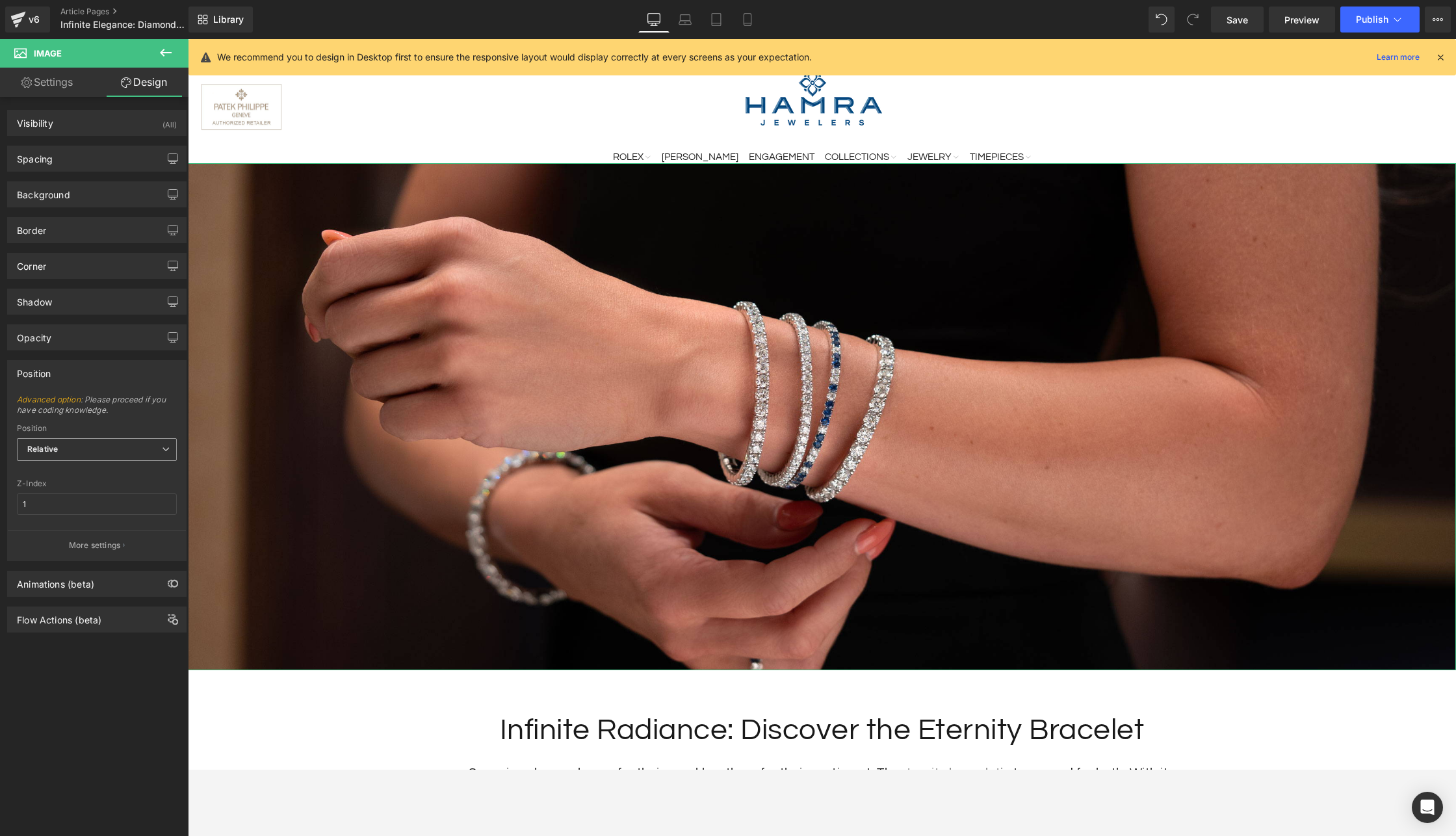
click at [145, 444] on span "Relative" at bounding box center [97, 450] width 160 height 23
click at [114, 494] on div "Sticky to the screen (Fixed)" at bounding box center [88, 492] width 103 height 9
type input "99"
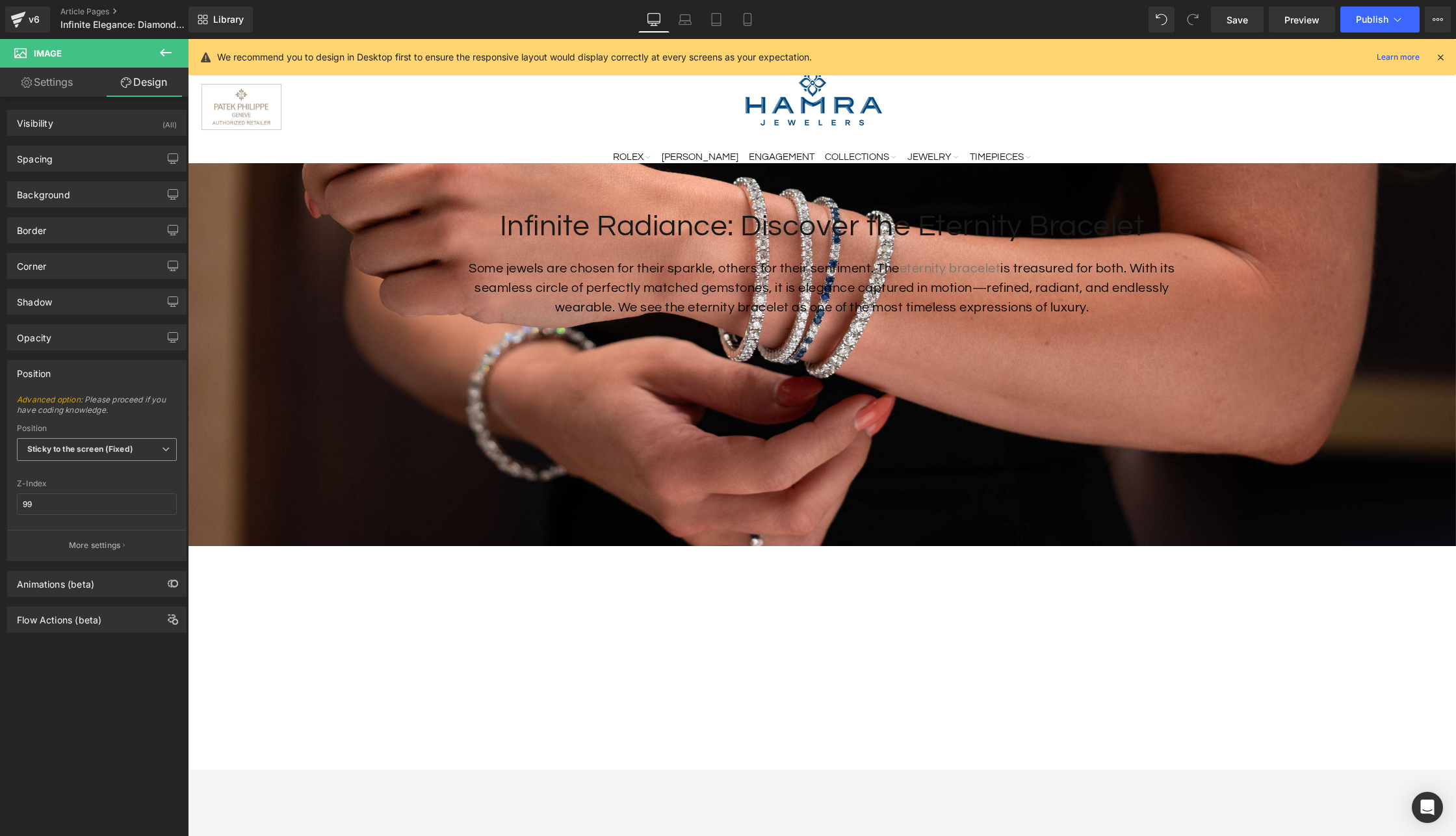
click at [139, 444] on span "Sticky to the screen (Fixed)" at bounding box center [97, 450] width 160 height 23
click at [126, 511] on li "Static" at bounding box center [97, 511] width 160 height 19
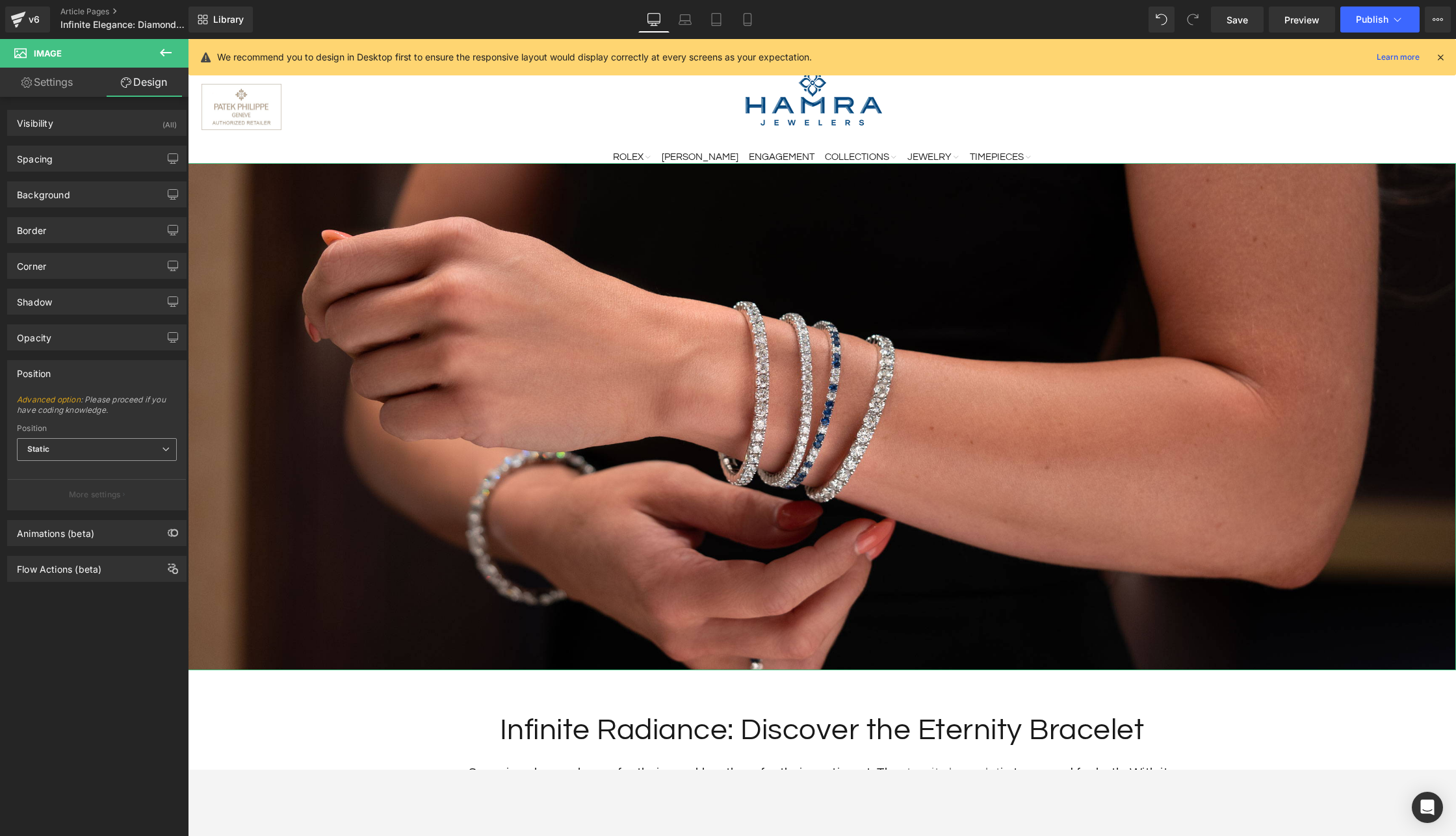
click at [122, 439] on span "Static" at bounding box center [97, 450] width 160 height 23
click at [90, 470] on li "Relative" at bounding box center [97, 473] width 160 height 19
click at [97, 456] on span "Relative" at bounding box center [97, 450] width 160 height 23
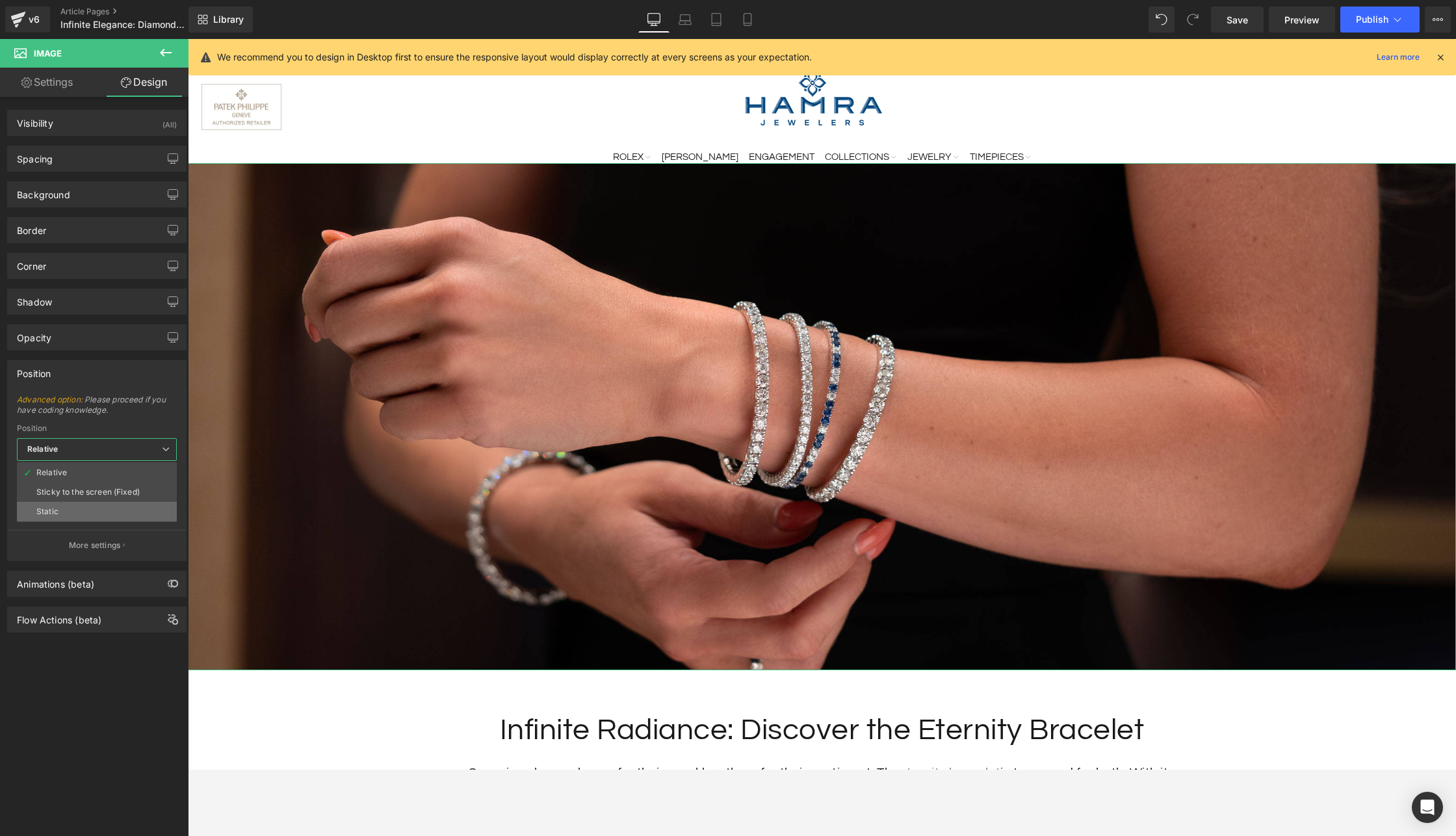
click at [87, 512] on li "Static" at bounding box center [97, 511] width 160 height 19
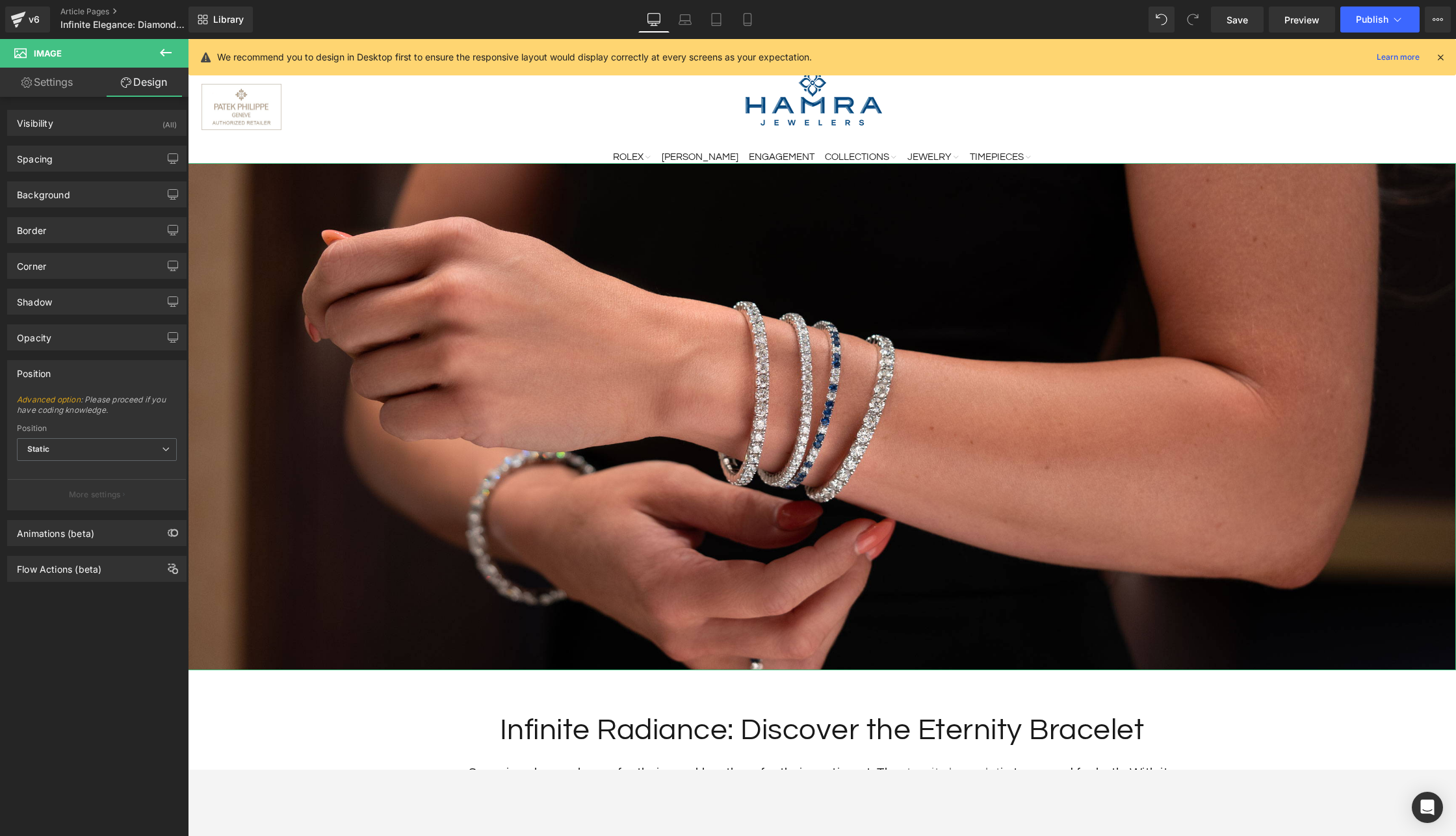
click at [55, 85] on link "Settings" at bounding box center [47, 82] width 94 height 29
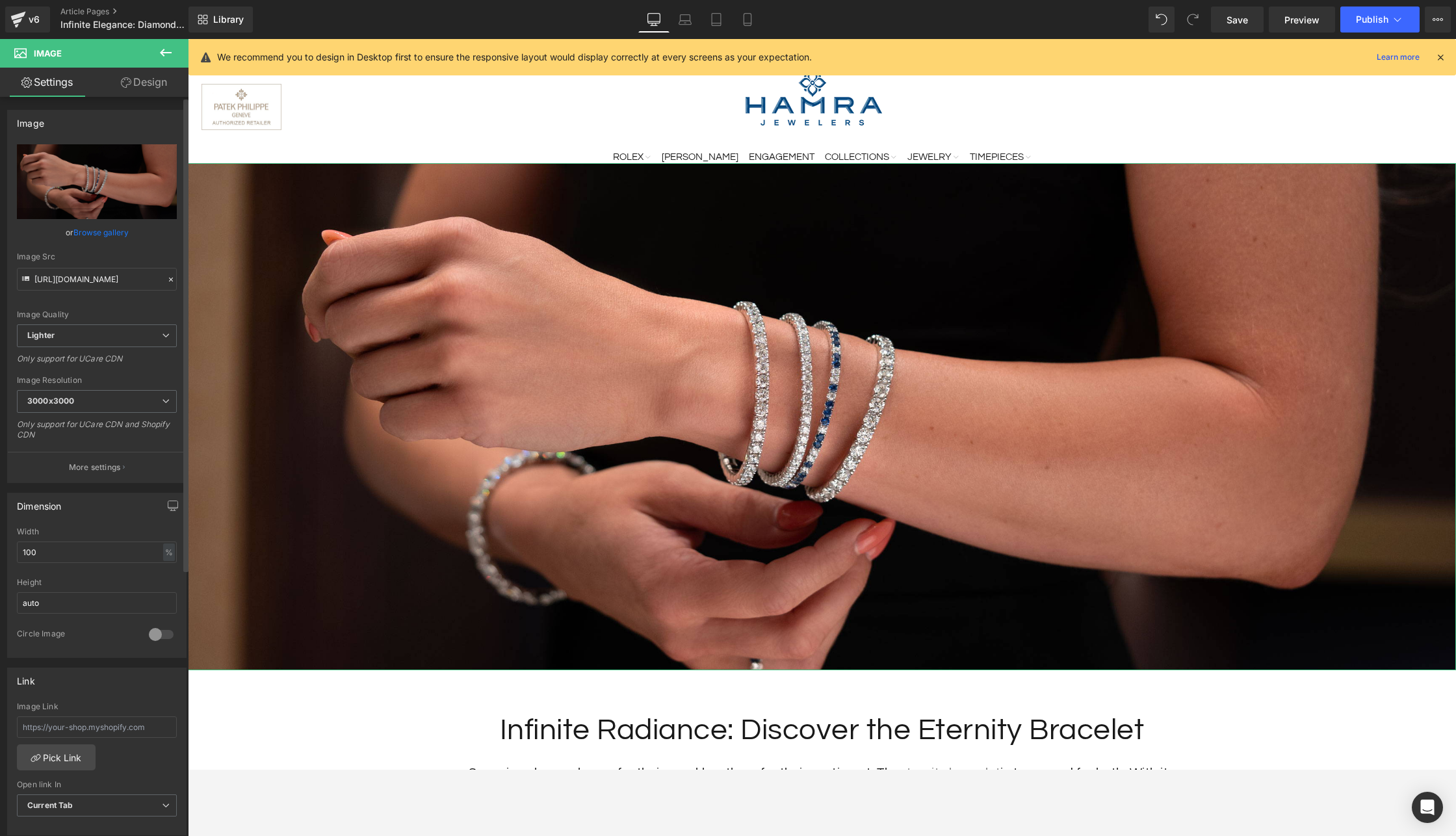
scroll to position [28, 0]
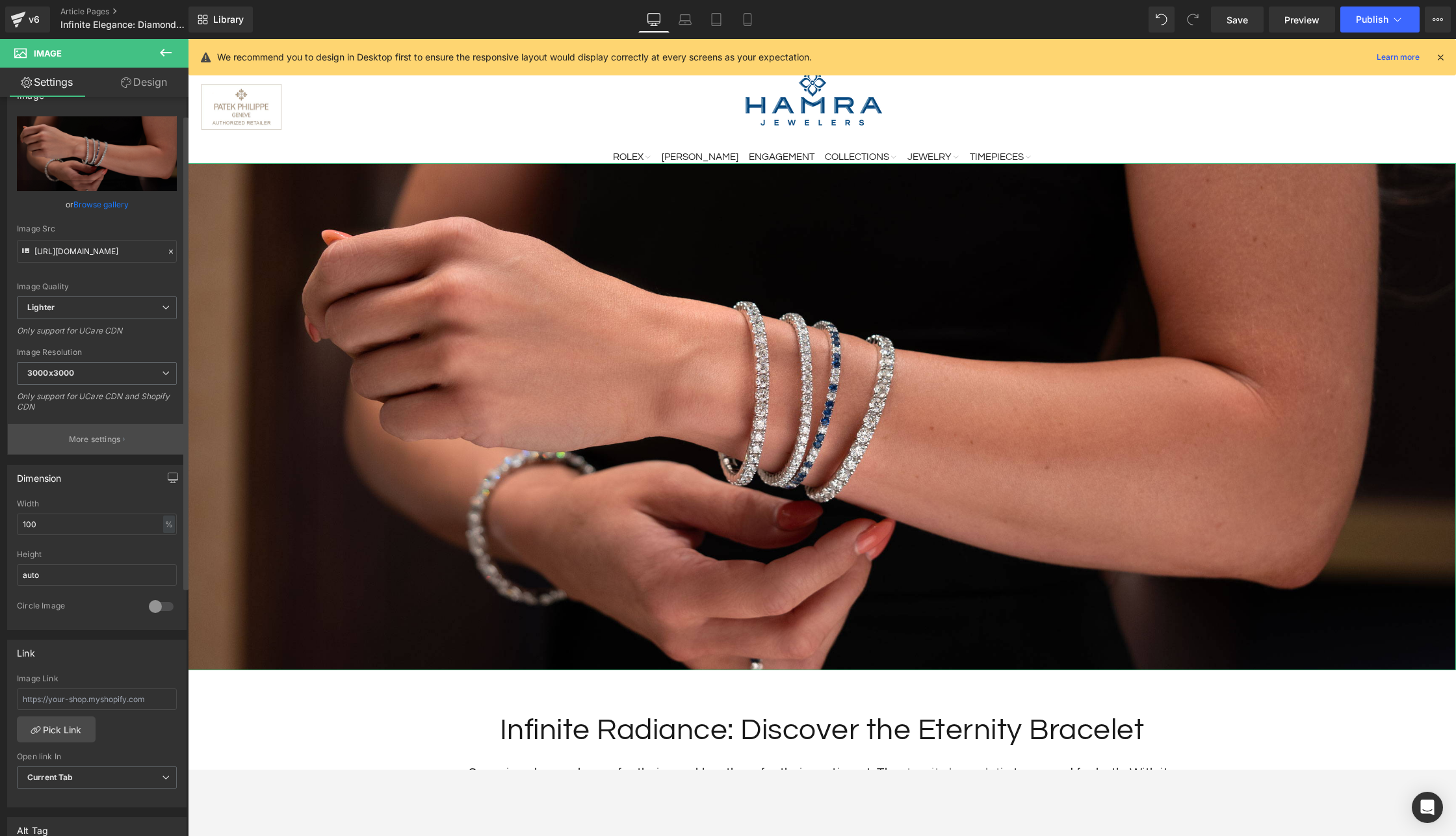
click at [111, 437] on p "More settings" at bounding box center [95, 440] width 52 height 12
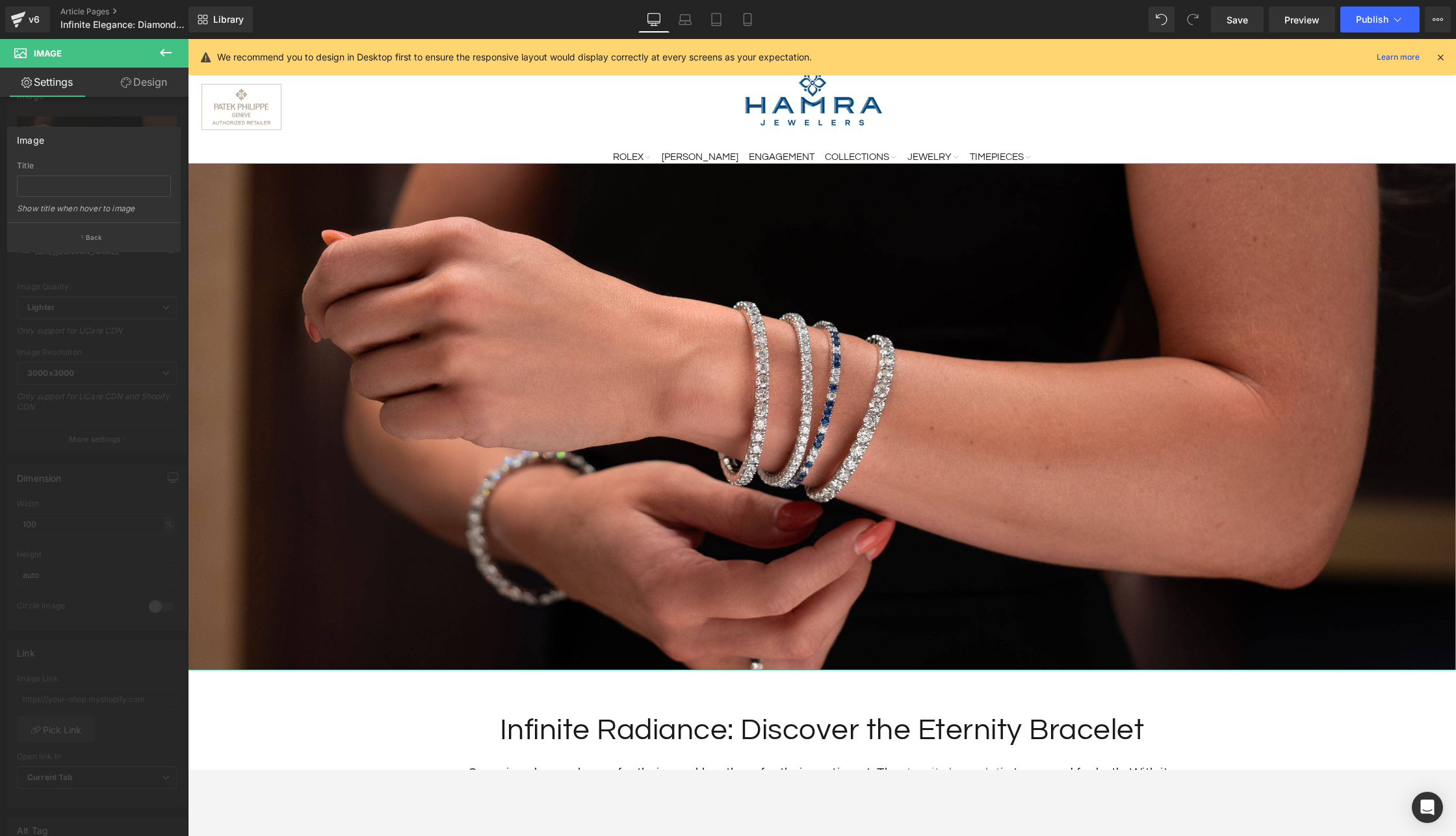
click at [98, 277] on div at bounding box center [94, 440] width 189 height 803
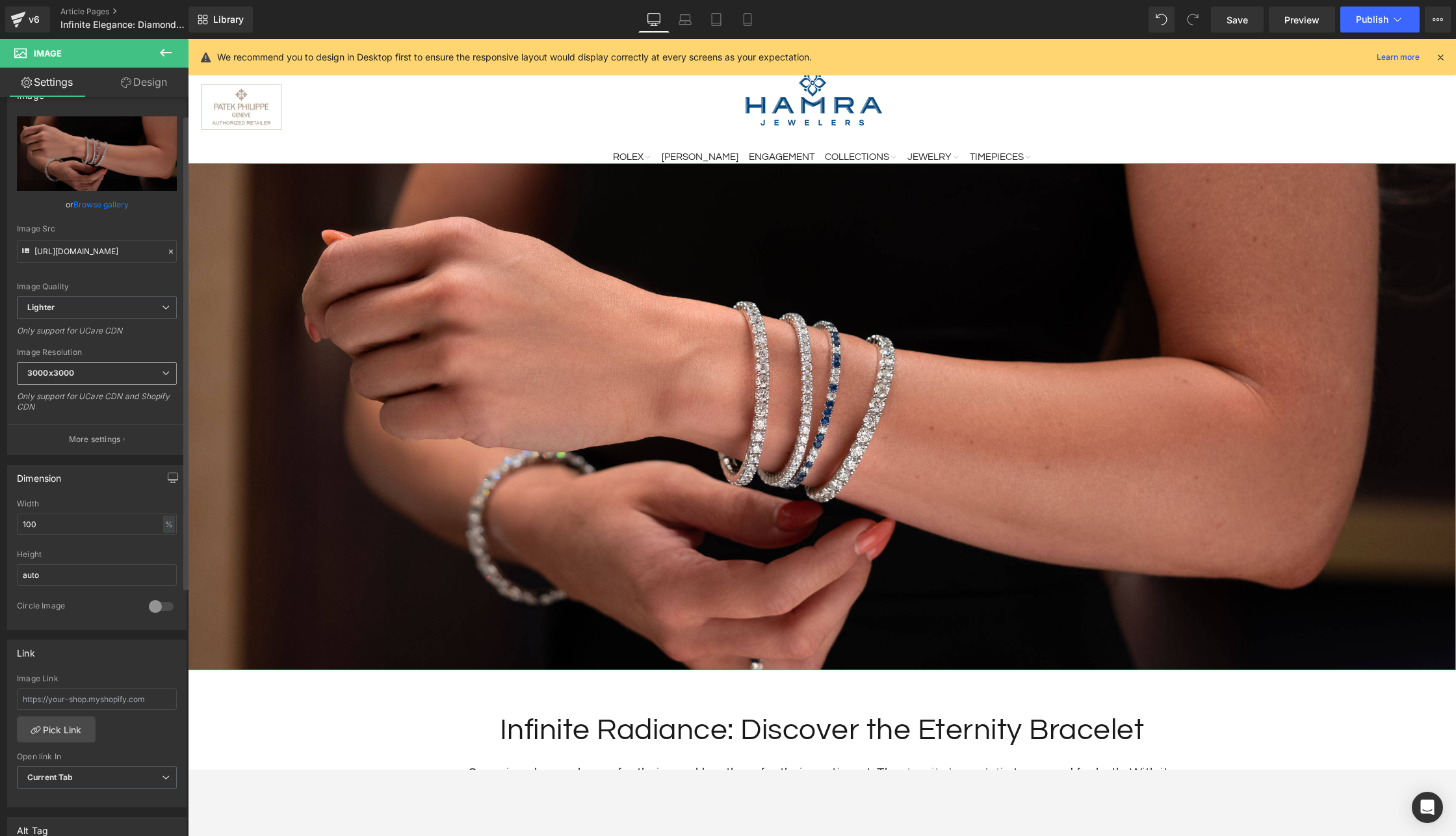
click at [97, 375] on span "3000x3000" at bounding box center [97, 373] width 160 height 23
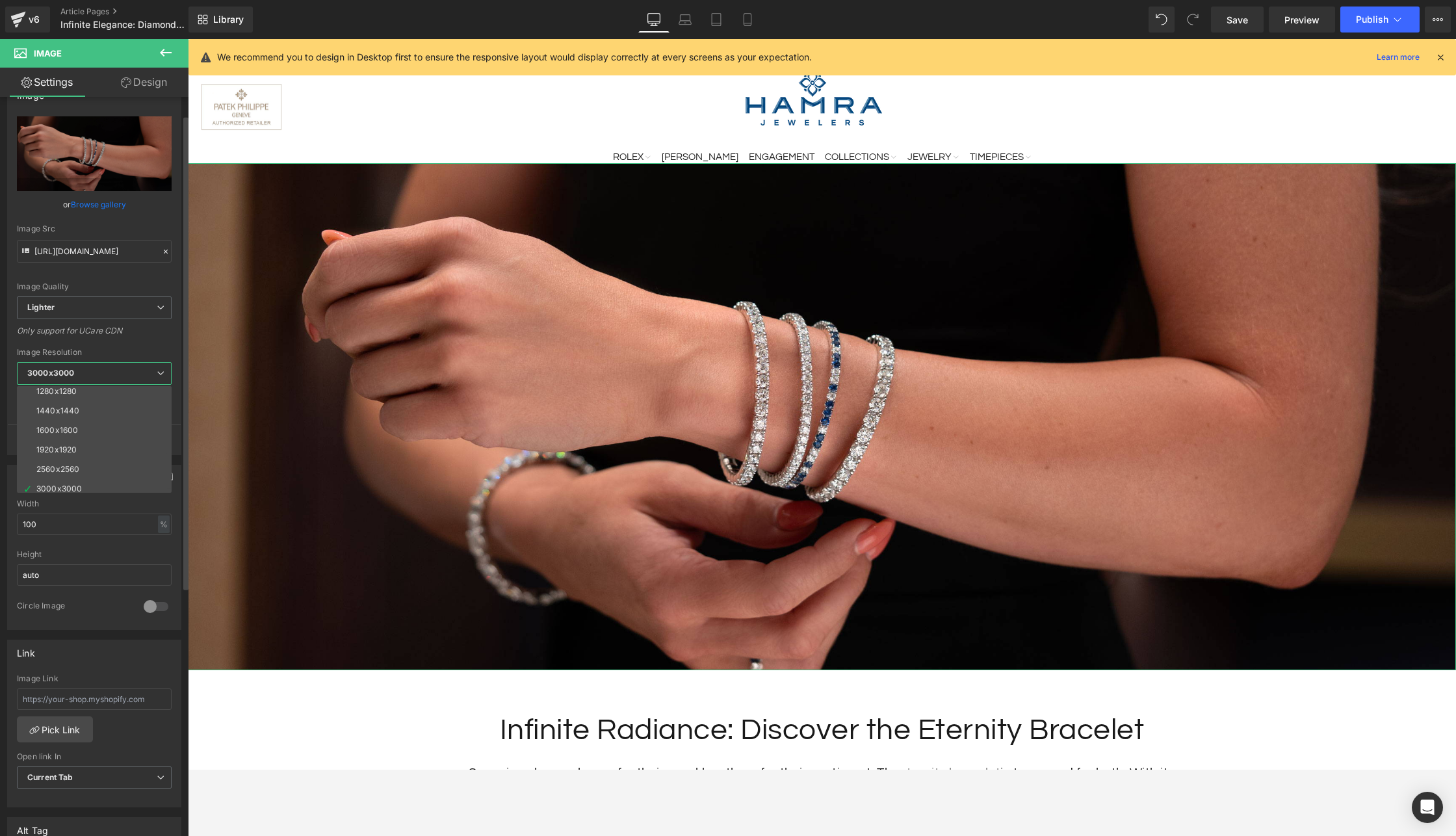
scroll to position [186, 0]
click at [117, 467] on li "2560x2560" at bounding box center [97, 464] width 160 height 19
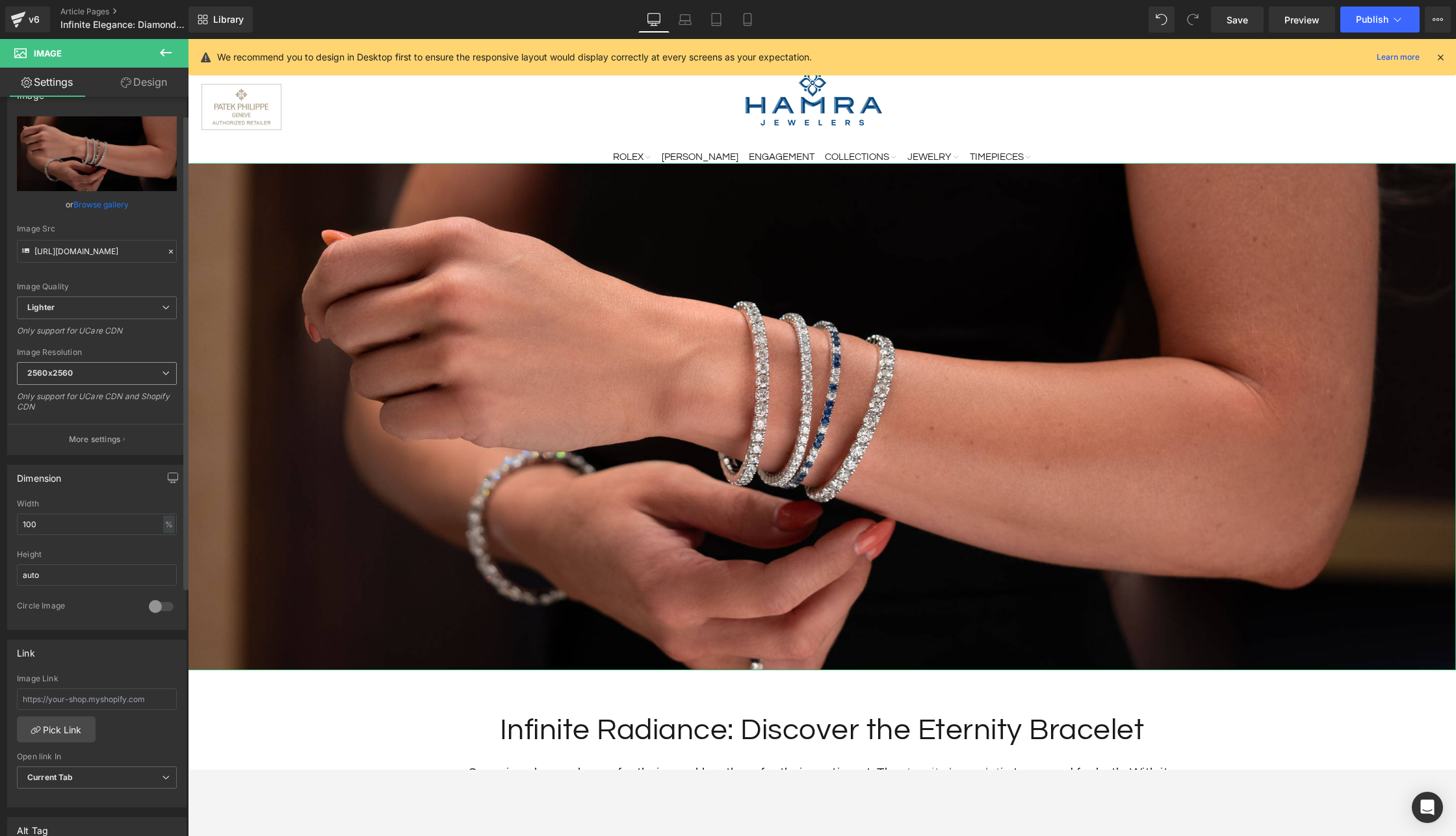
click at [111, 375] on span "2560x2560" at bounding box center [97, 373] width 160 height 23
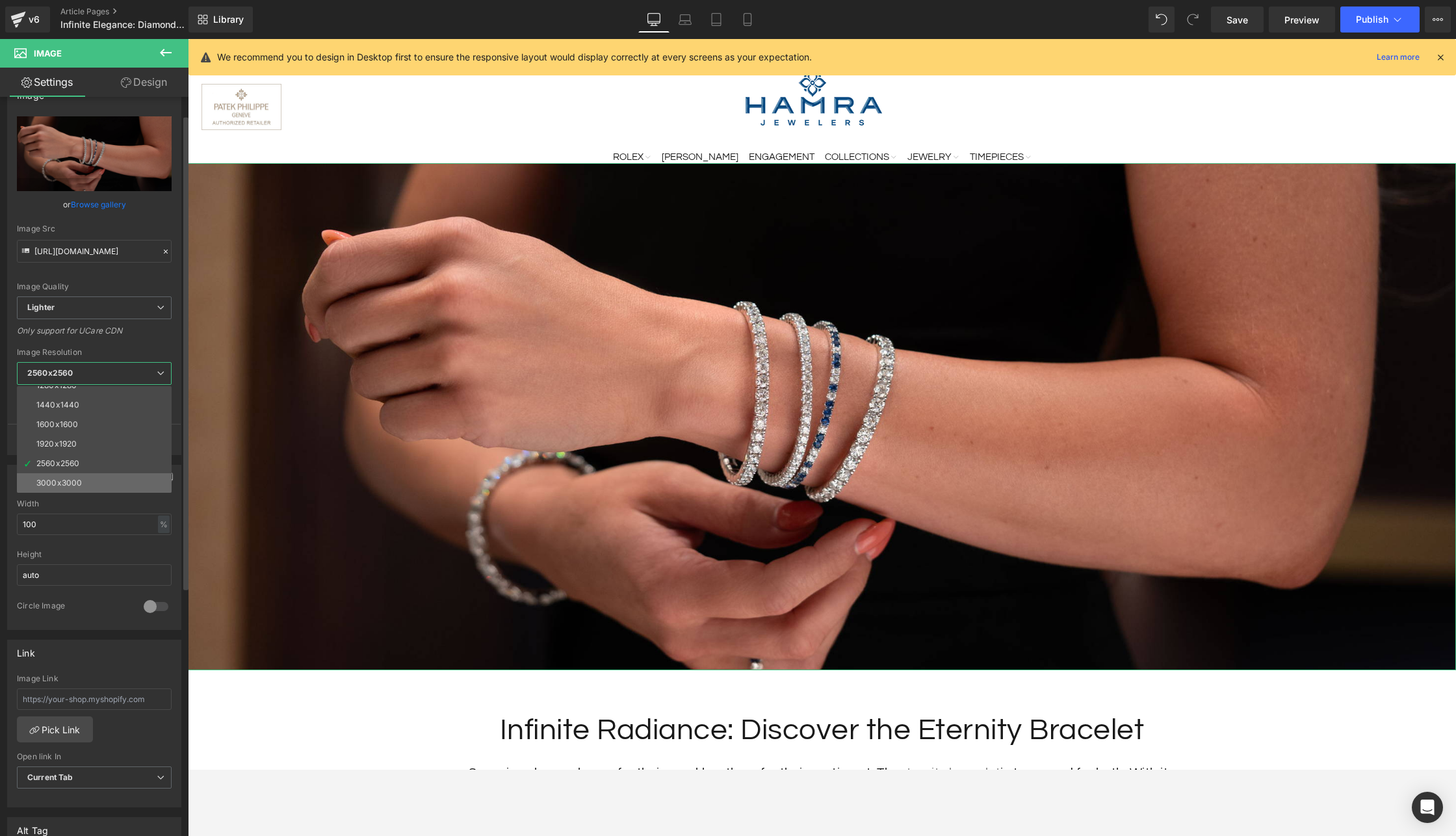
click at [100, 488] on li "3000x3000" at bounding box center [97, 483] width 160 height 19
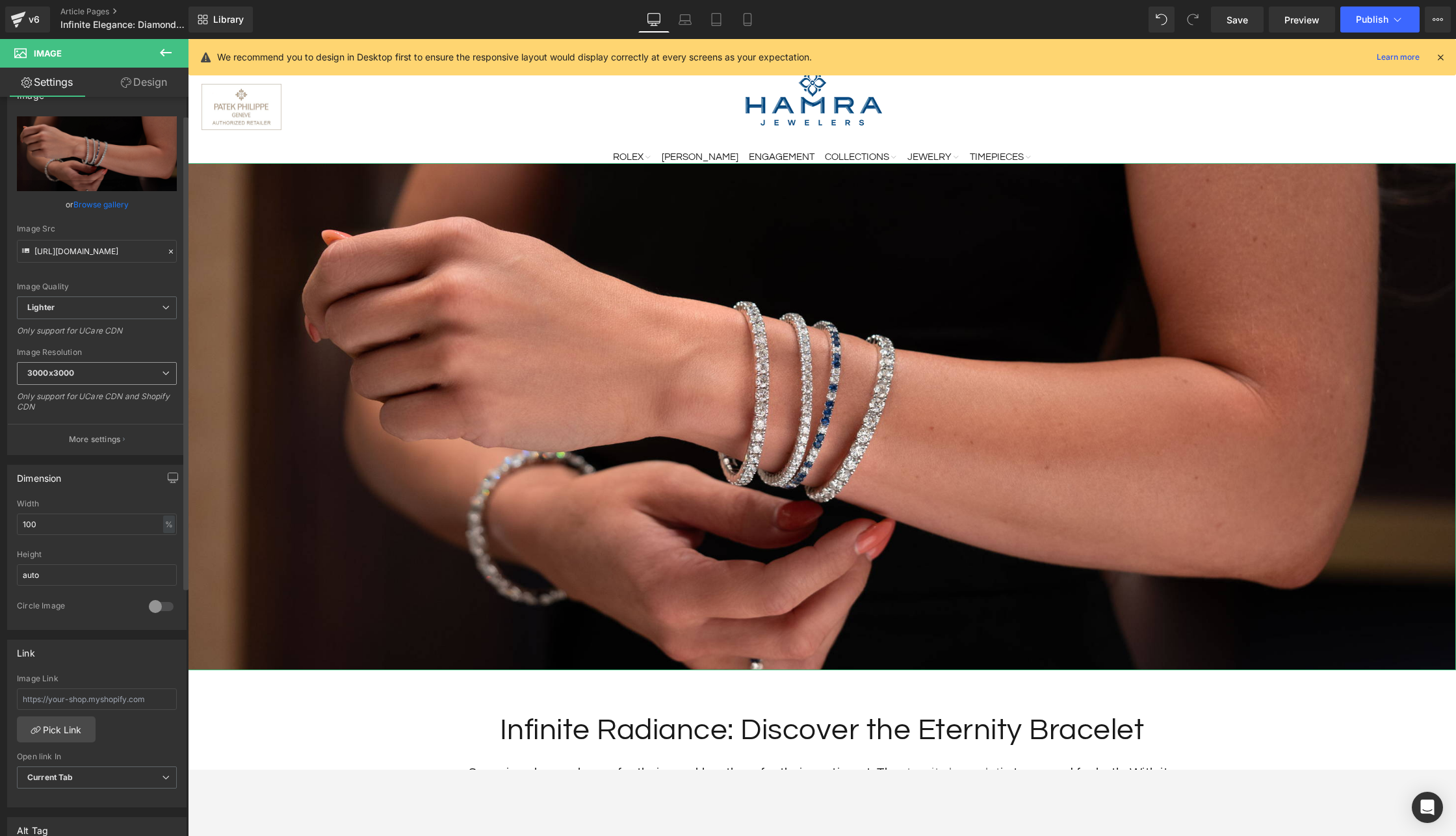
type input "[URL][DOMAIN_NAME]"
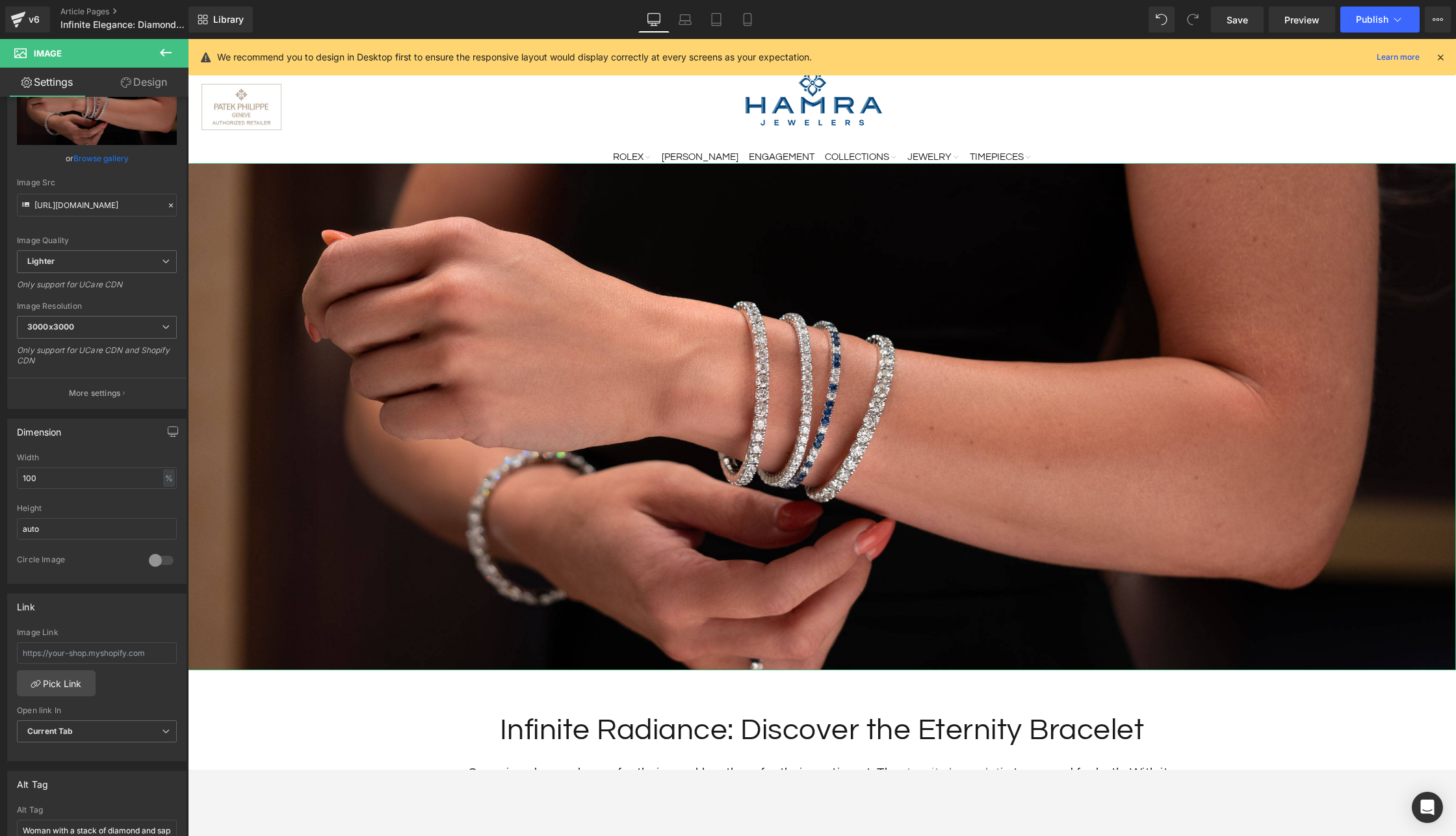
scroll to position [0, 0]
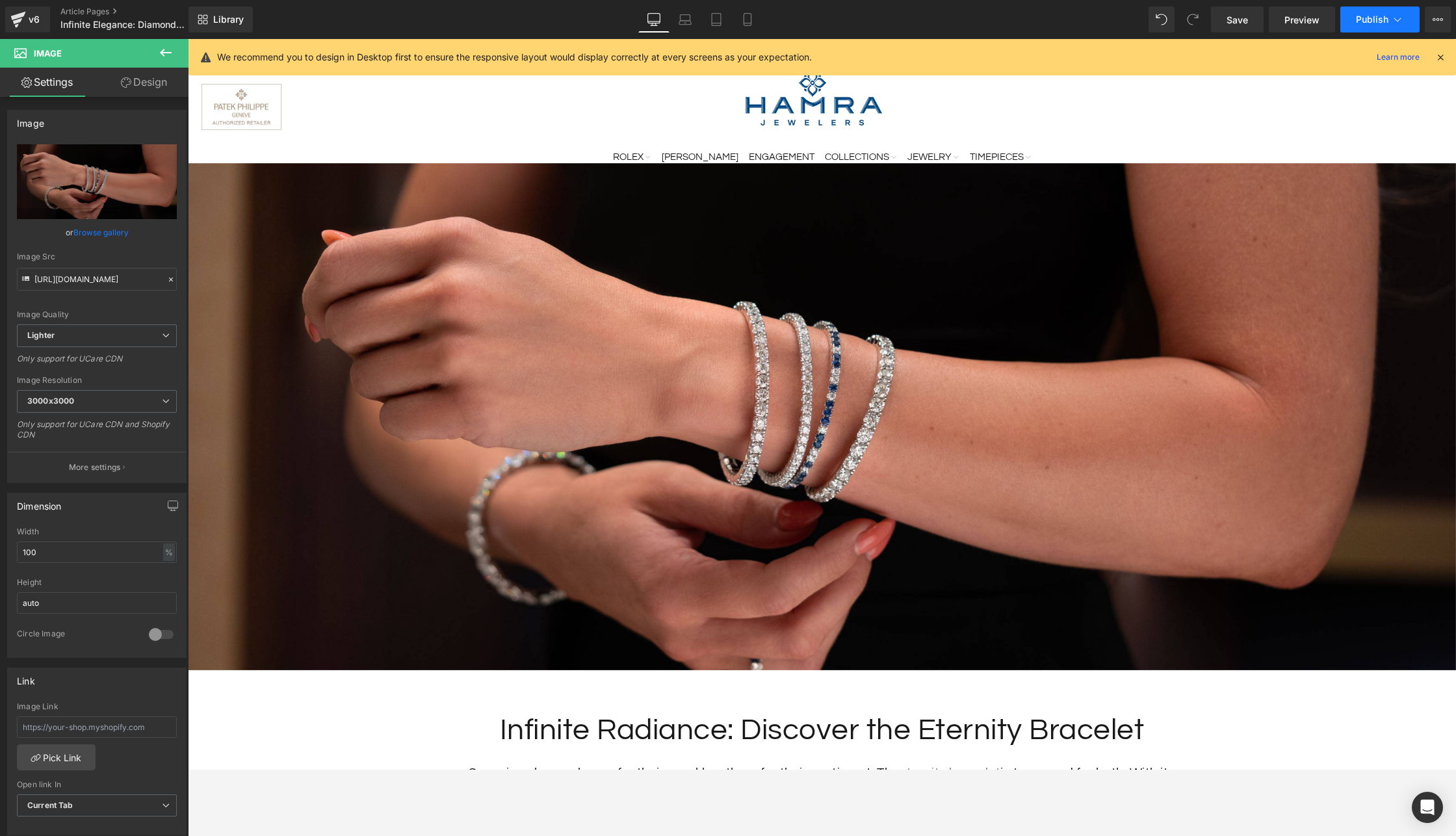
click at [1307, 20] on span "Publish" at bounding box center [1372, 19] width 33 height 10
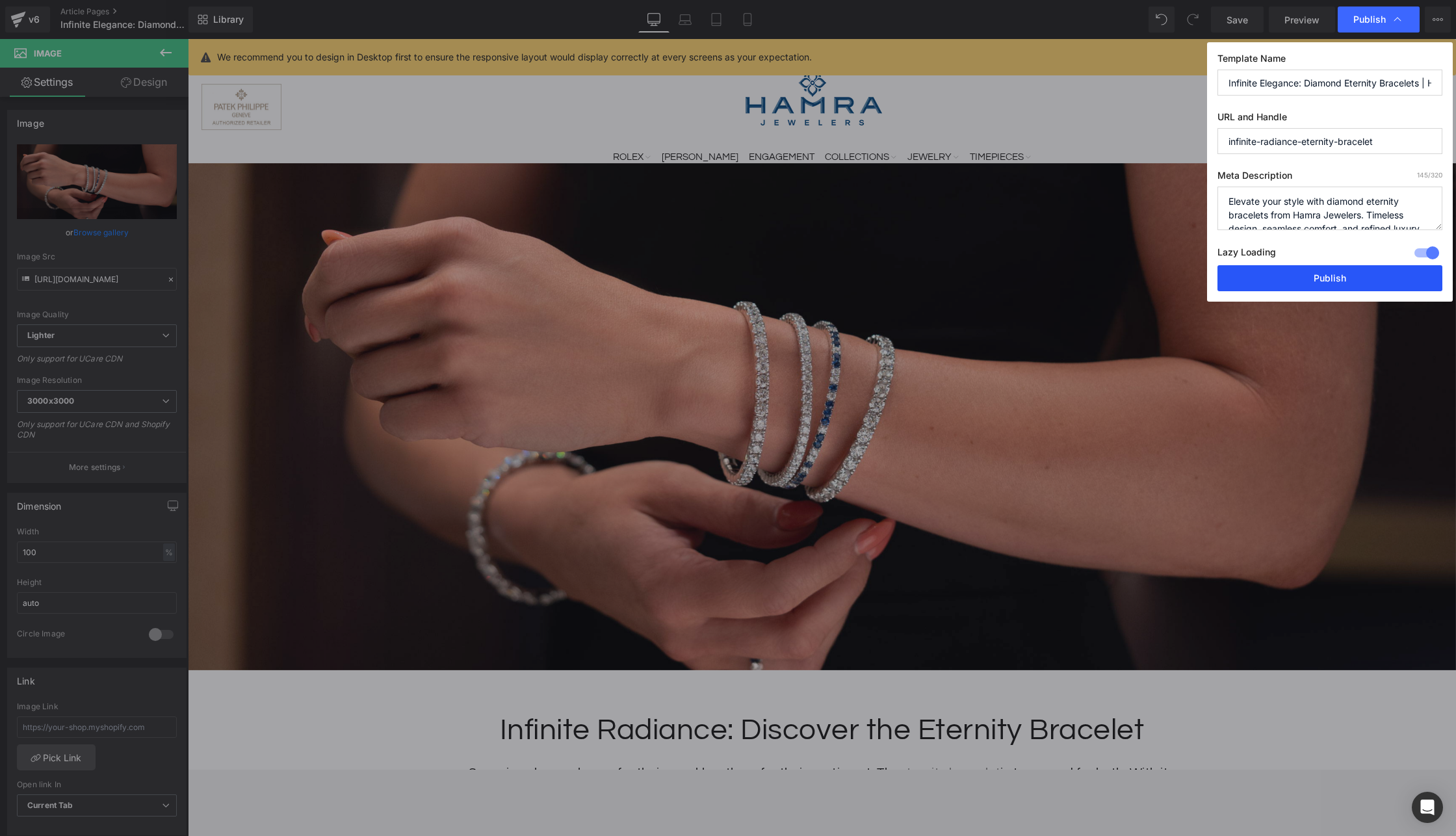
click at [1272, 283] on button "Publish" at bounding box center [1330, 278] width 225 height 26
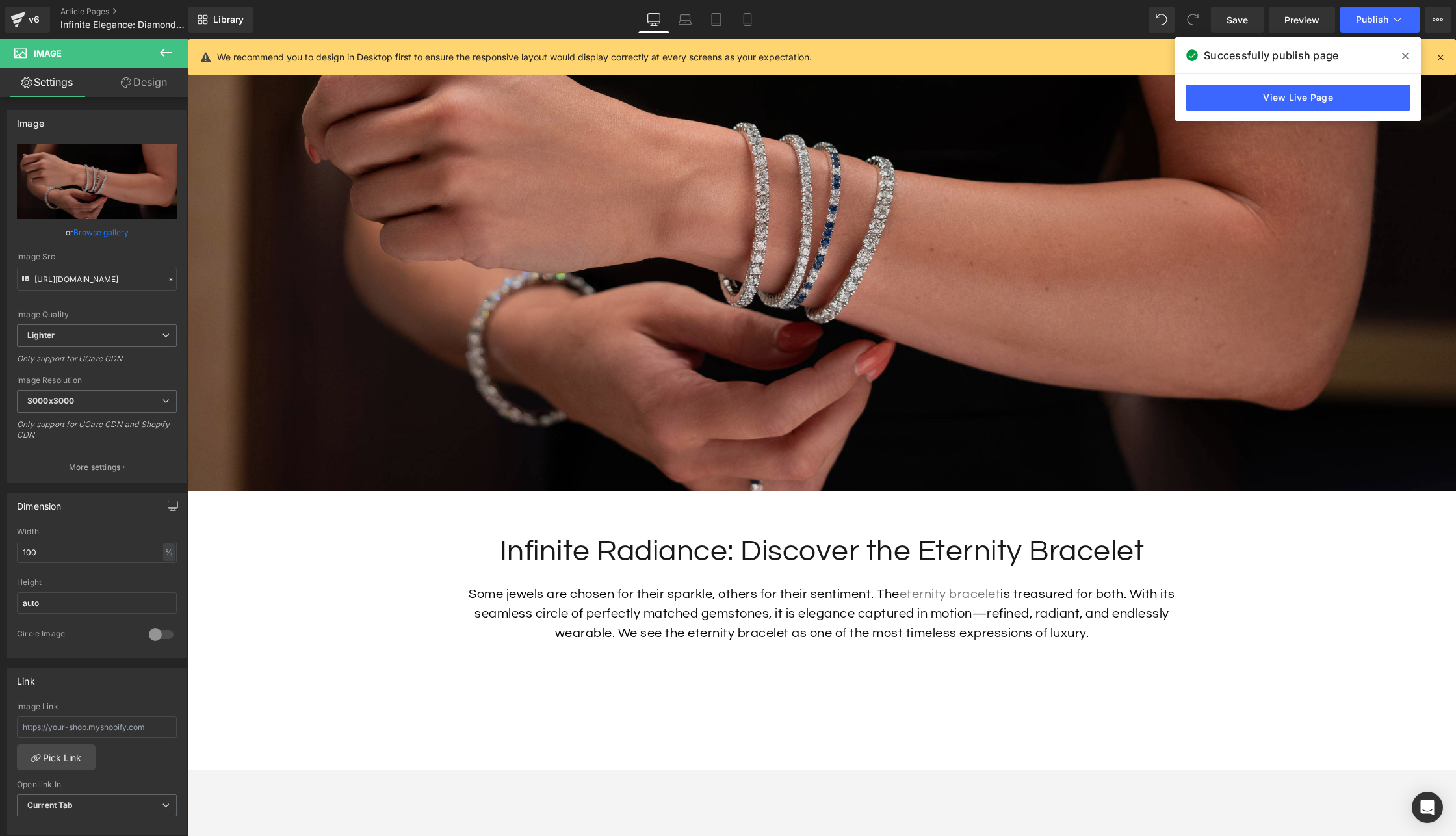
scroll to position [106, 0]
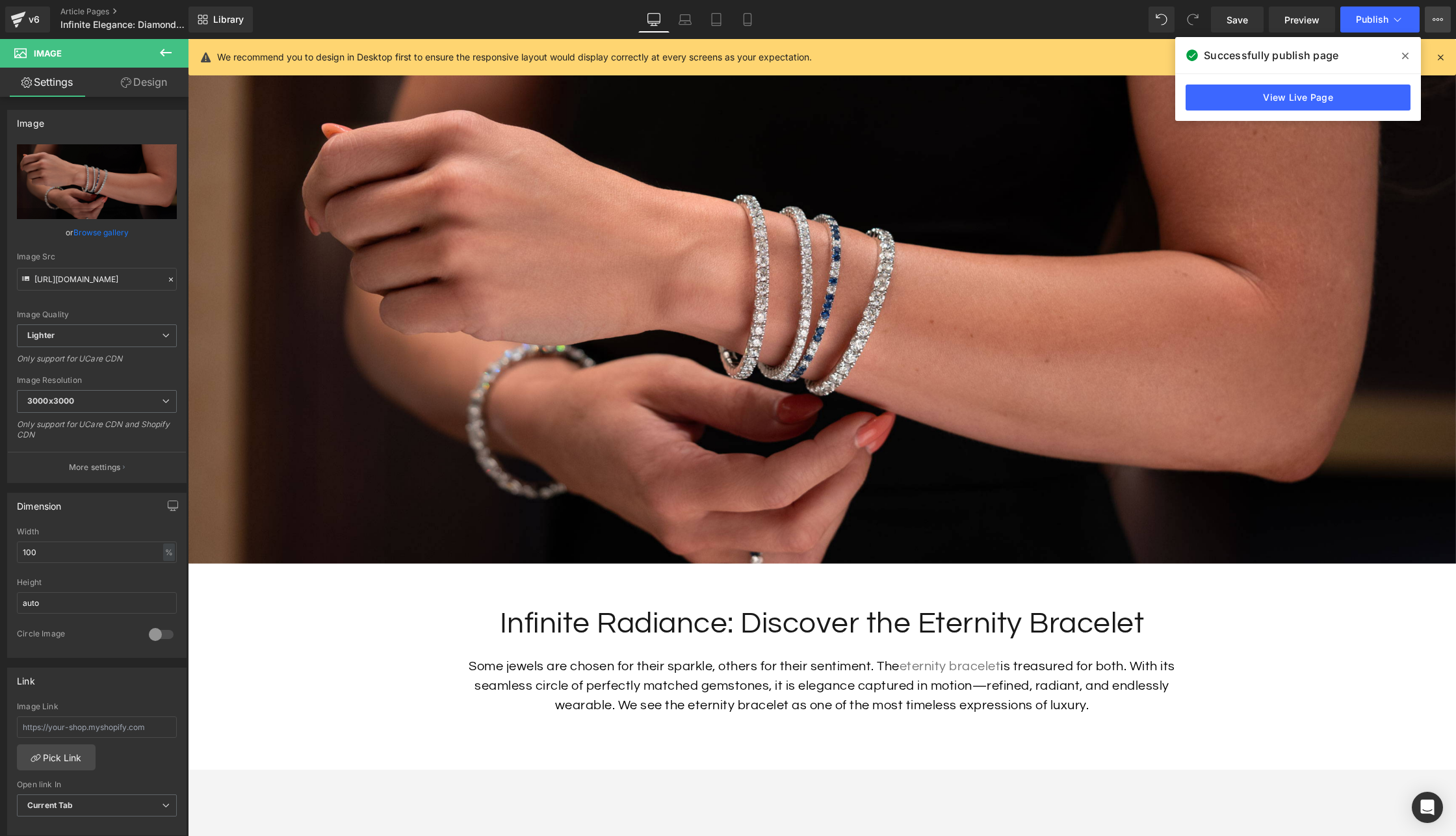
click at [1307, 19] on icon at bounding box center [1437, 19] width 10 height 10
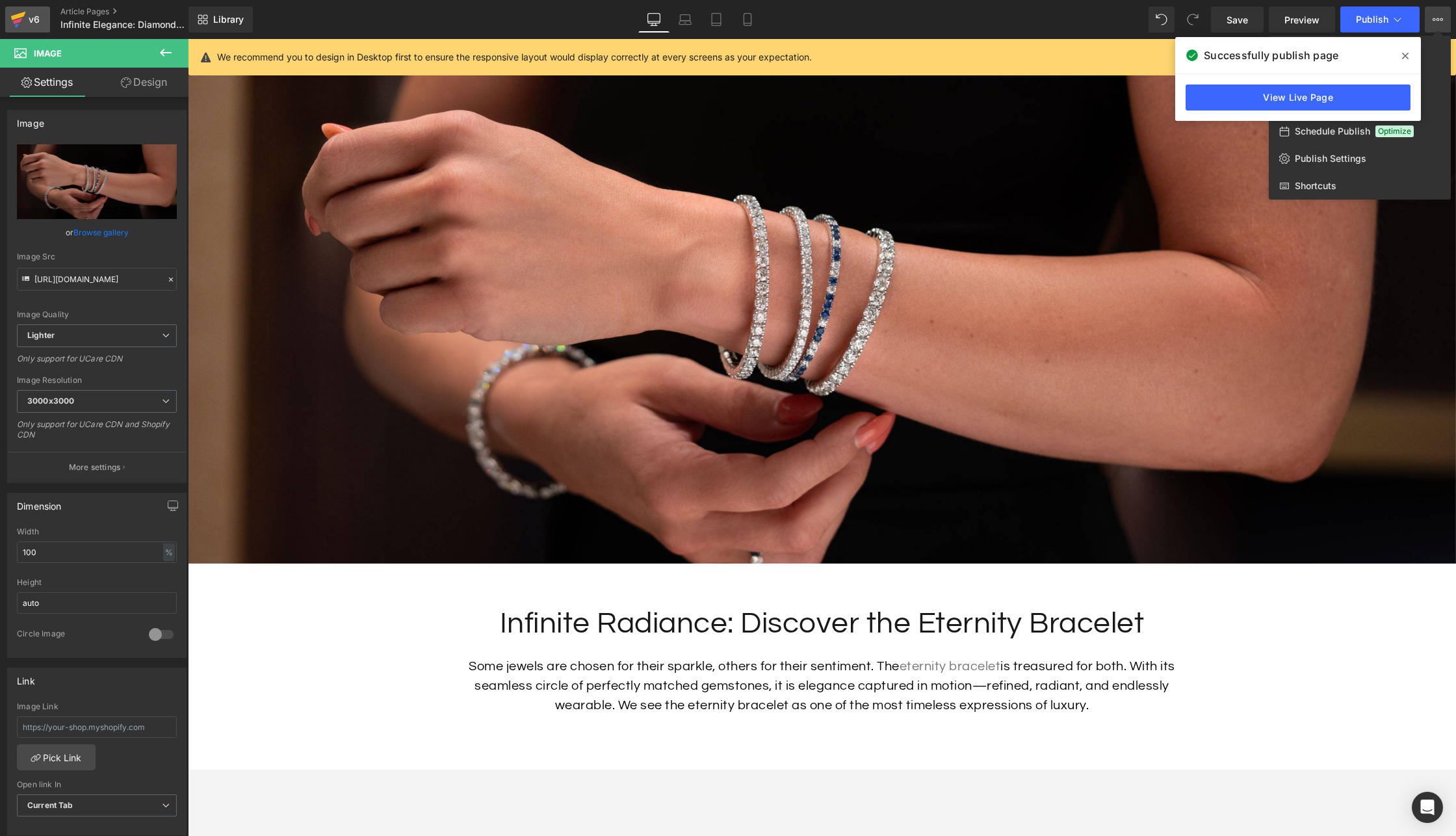
click at [9, 19] on link "v6" at bounding box center [27, 19] width 45 height 26
